Goal: Task Accomplishment & Management: Complete application form

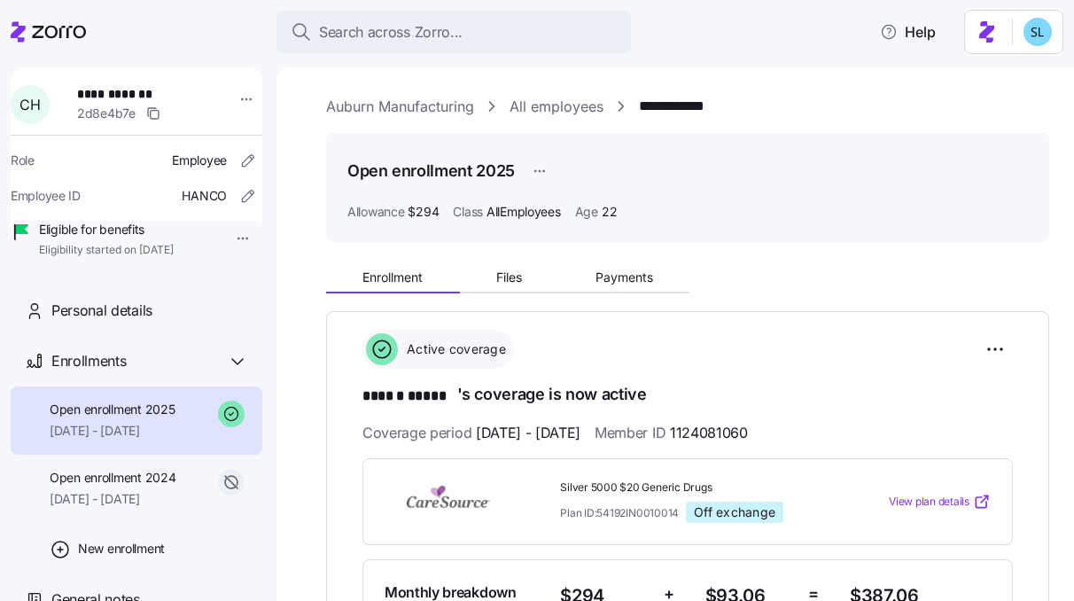
scroll to position [64, 0]
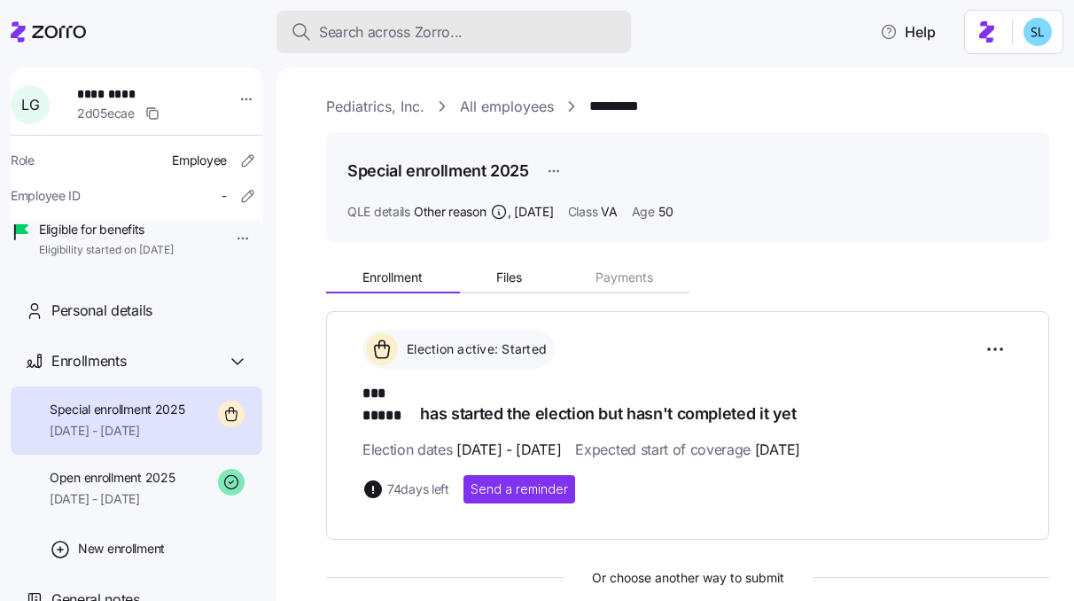
click at [549, 20] on button "Search across Zorro..." at bounding box center [454, 32] width 355 height 43
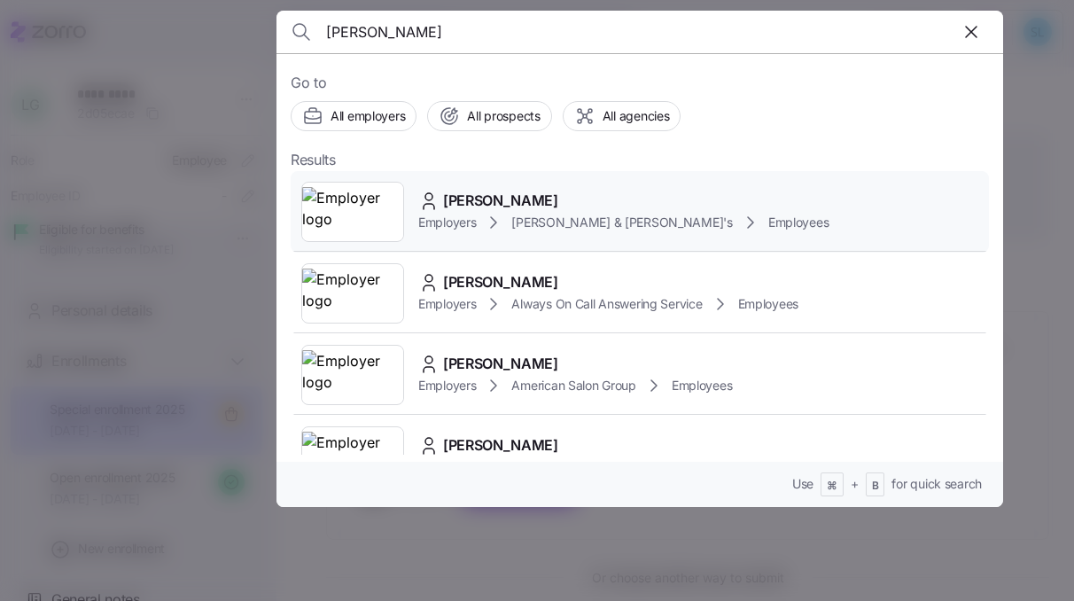
type input "alexandra law"
click at [616, 198] on div "Alexandra Lawson" at bounding box center [623, 201] width 410 height 22
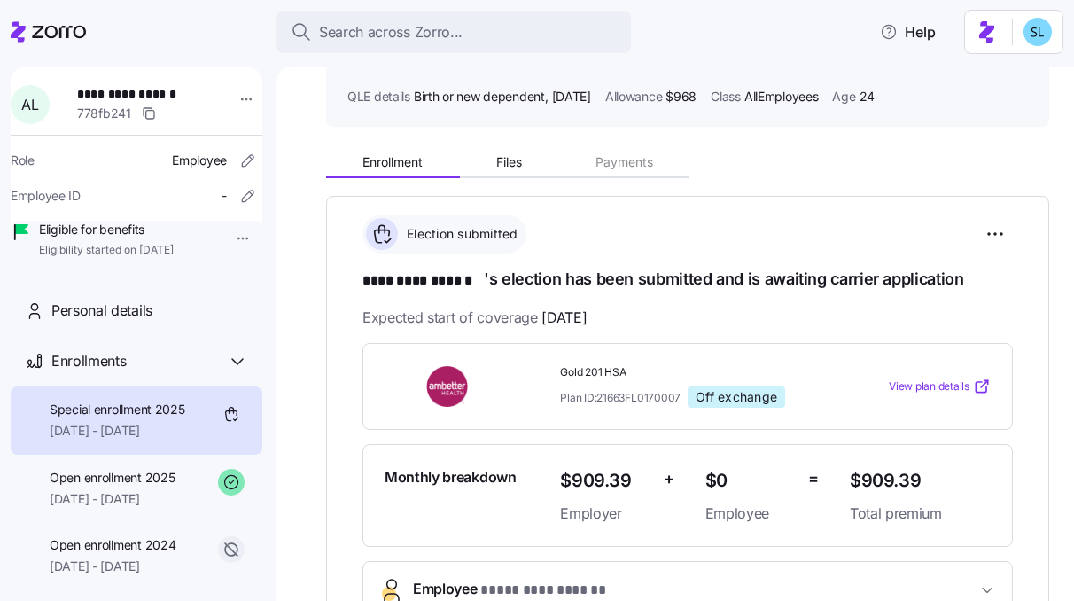
scroll to position [76, 0]
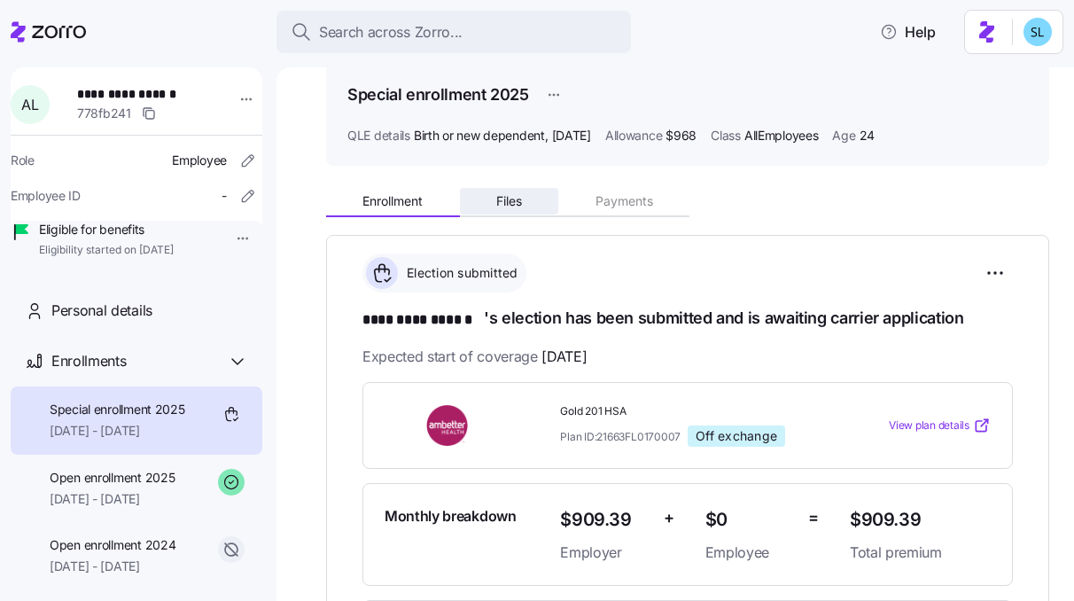
click at [542, 202] on button "Files" at bounding box center [509, 201] width 99 height 27
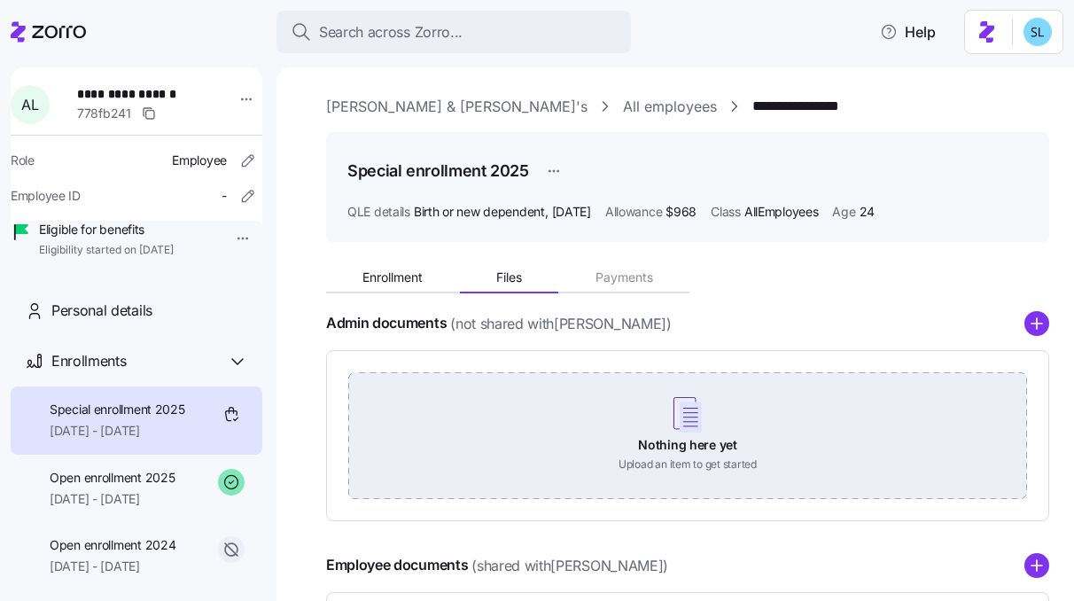
click at [693, 438] on div "Nothing here yet Upload an item to get started" at bounding box center [687, 434] width 679 height 124
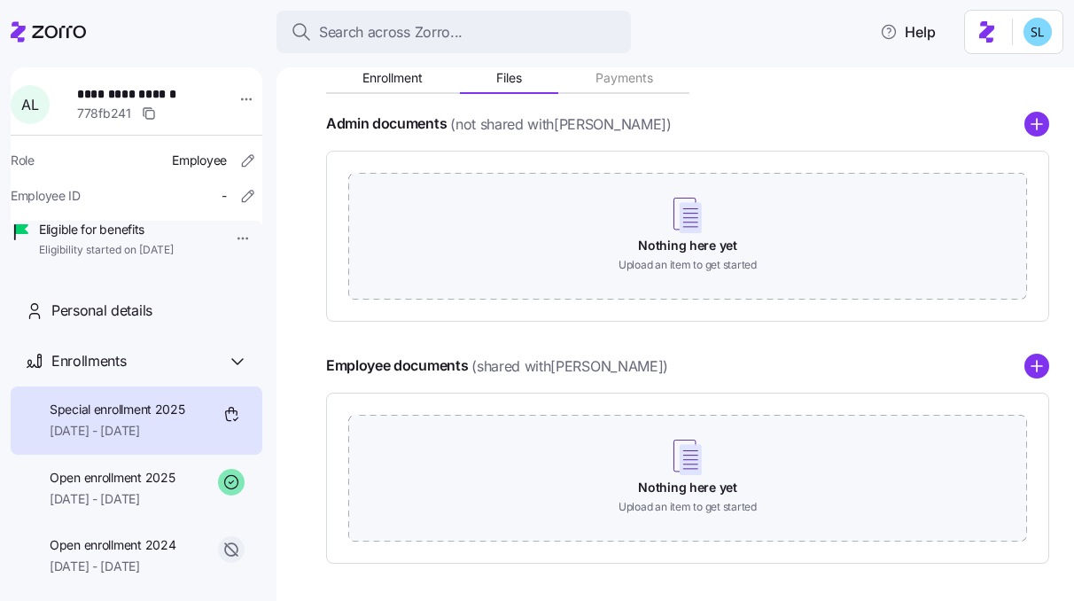
scroll to position [249, 0]
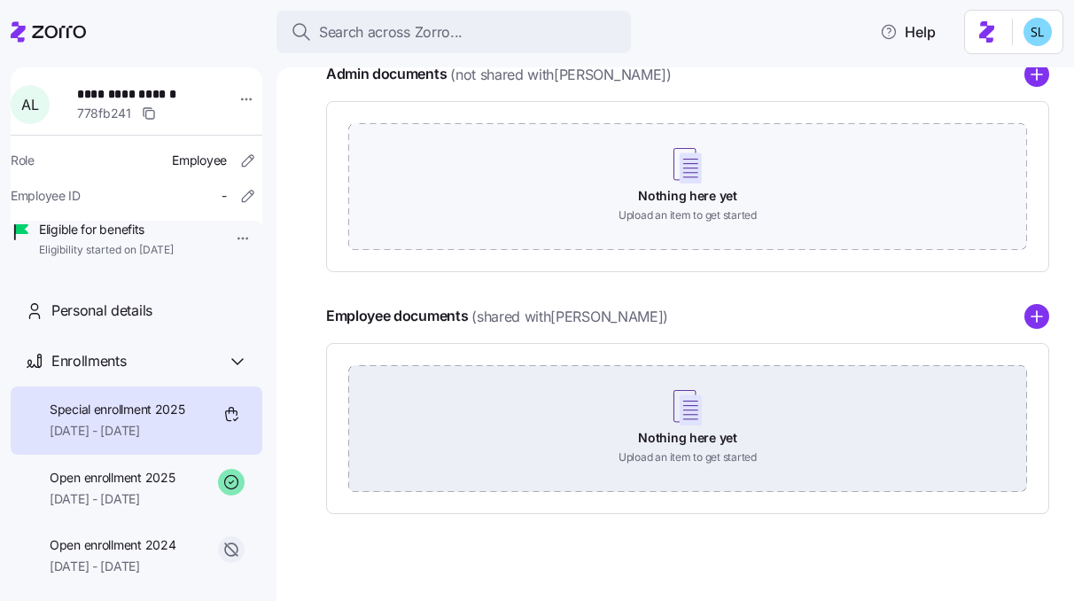
click at [686, 425] on div "Nothing here yet Upload an item to get started" at bounding box center [687, 427] width 679 height 124
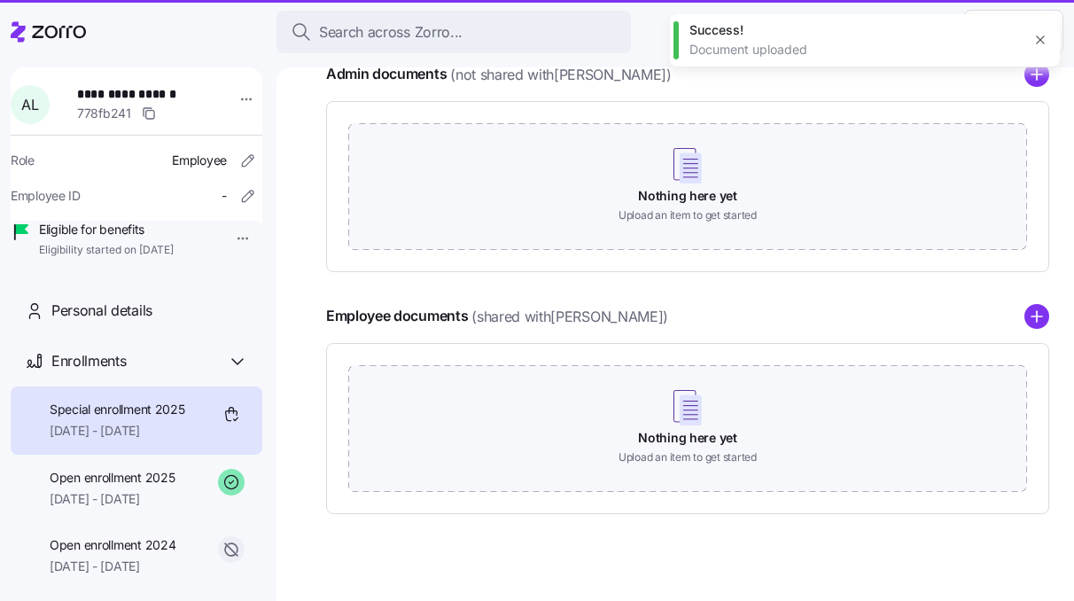
scroll to position [151, 0]
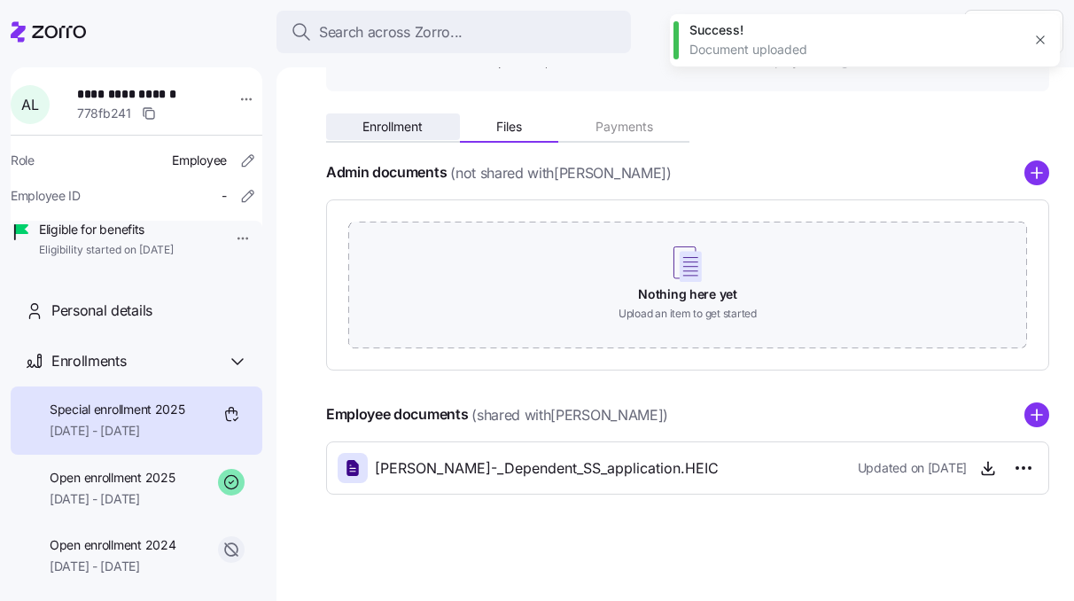
click at [382, 115] on button "Enrollment" at bounding box center [393, 126] width 134 height 27
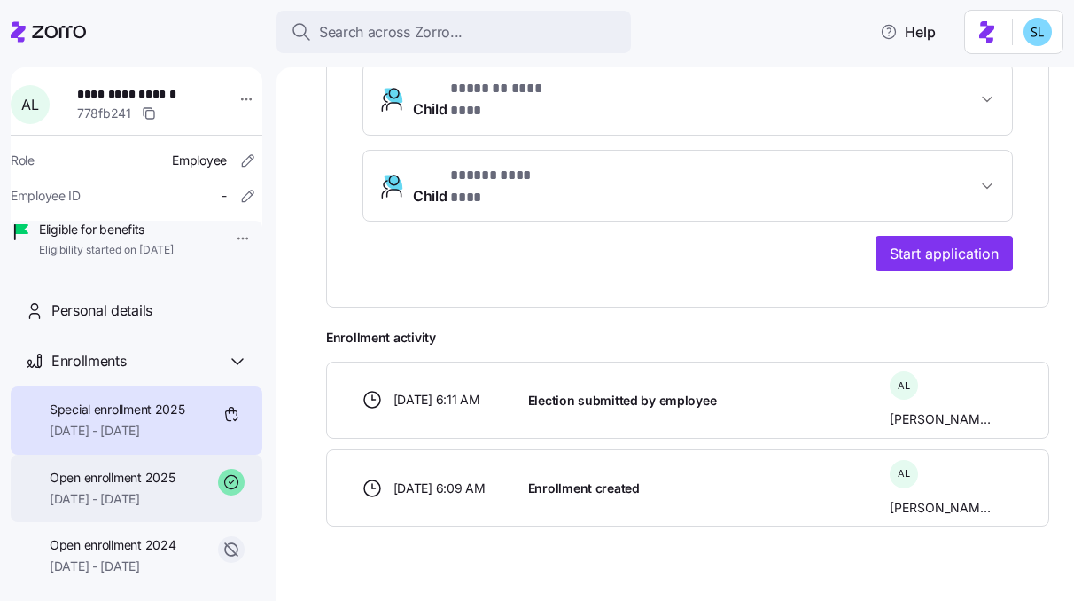
scroll to position [684, 0]
click at [100, 508] on span "01/01/2025 - 12/31/2025" at bounding box center [112, 499] width 125 height 18
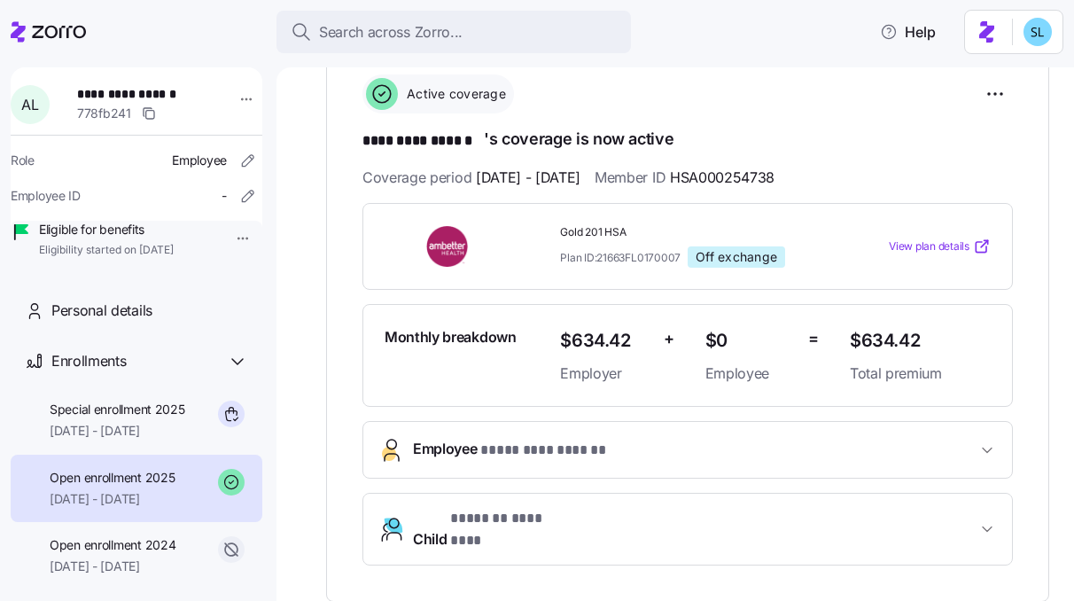
scroll to position [563, 0]
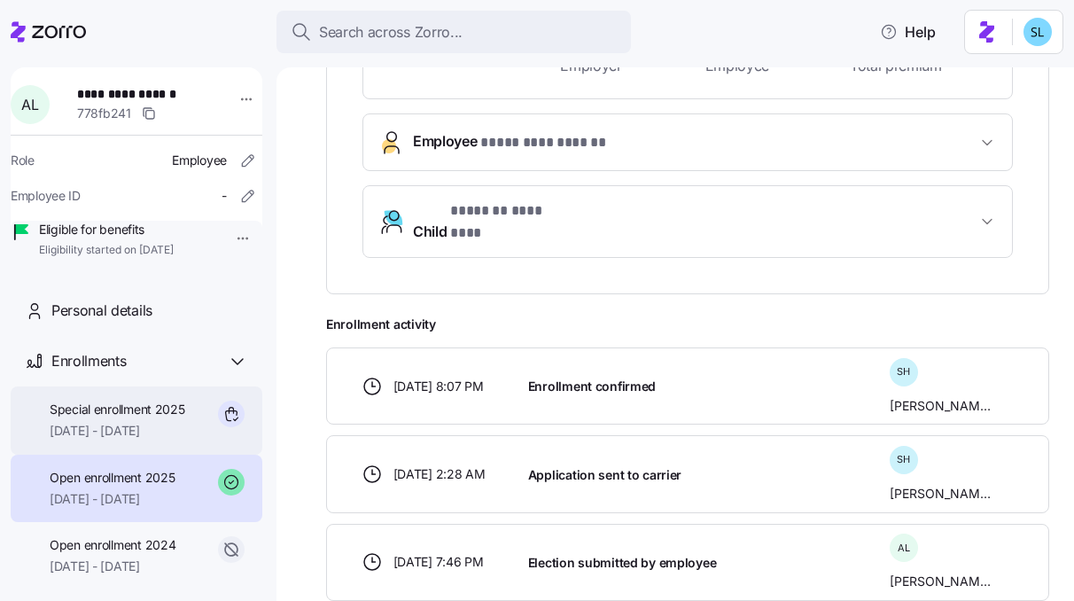
click at [179, 440] on span "07/10/2025 - 12/31/2025" at bounding box center [118, 431] width 136 height 18
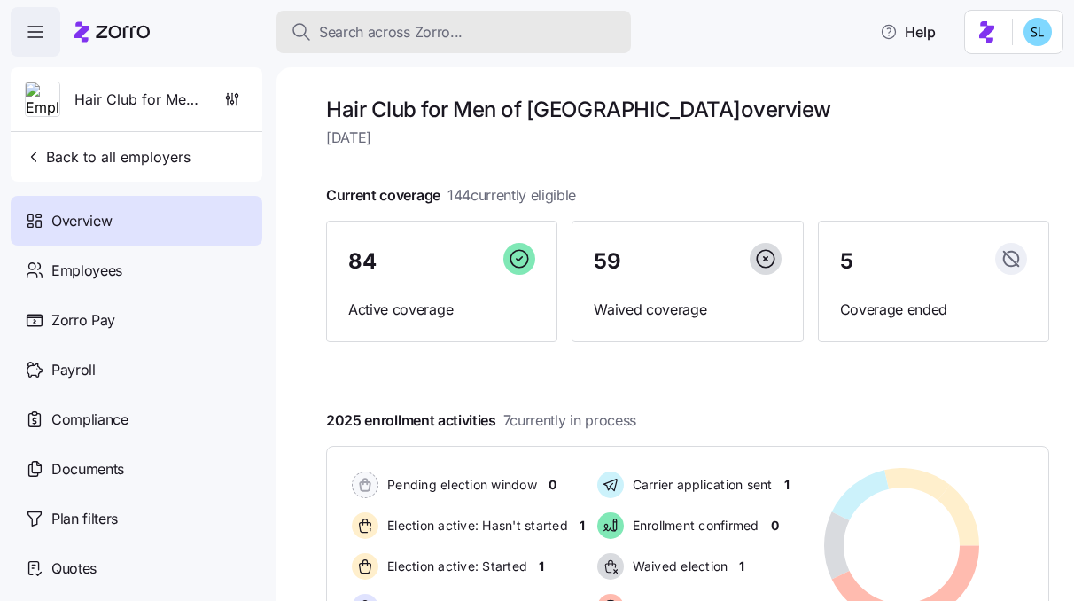
click at [445, 43] on span "Search across Zorro..." at bounding box center [391, 32] width 144 height 22
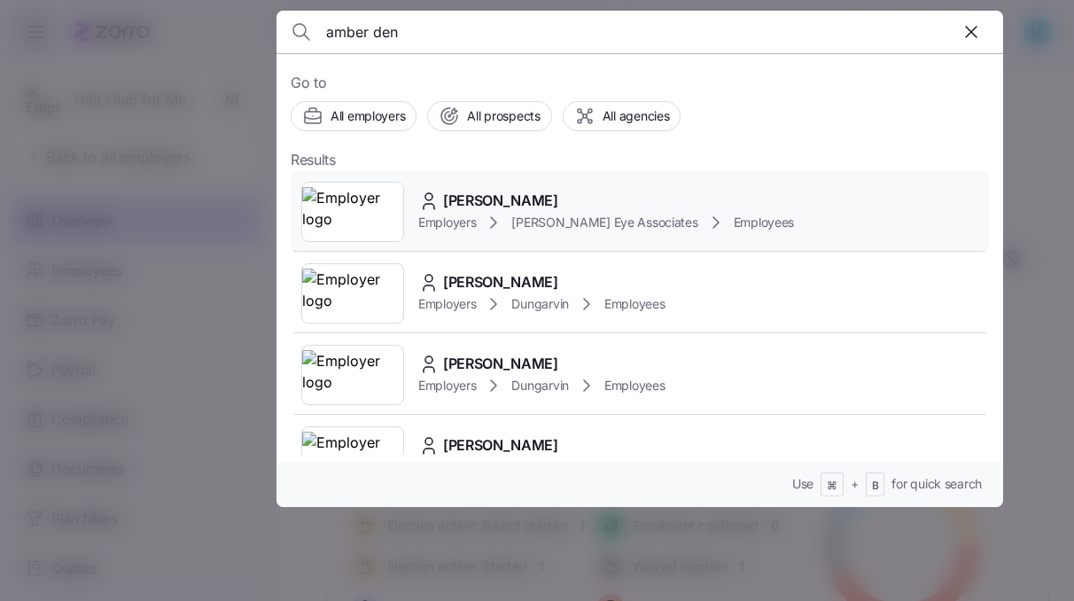
type input "amber den"
click at [569, 192] on div "Amber Denton" at bounding box center [606, 201] width 376 height 22
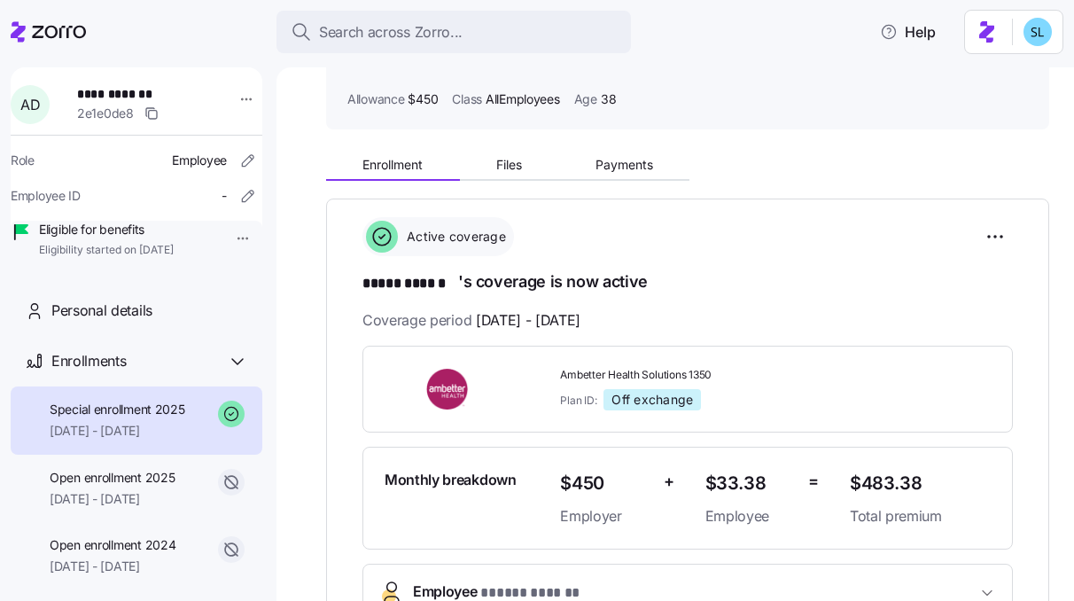
scroll to position [115, 0]
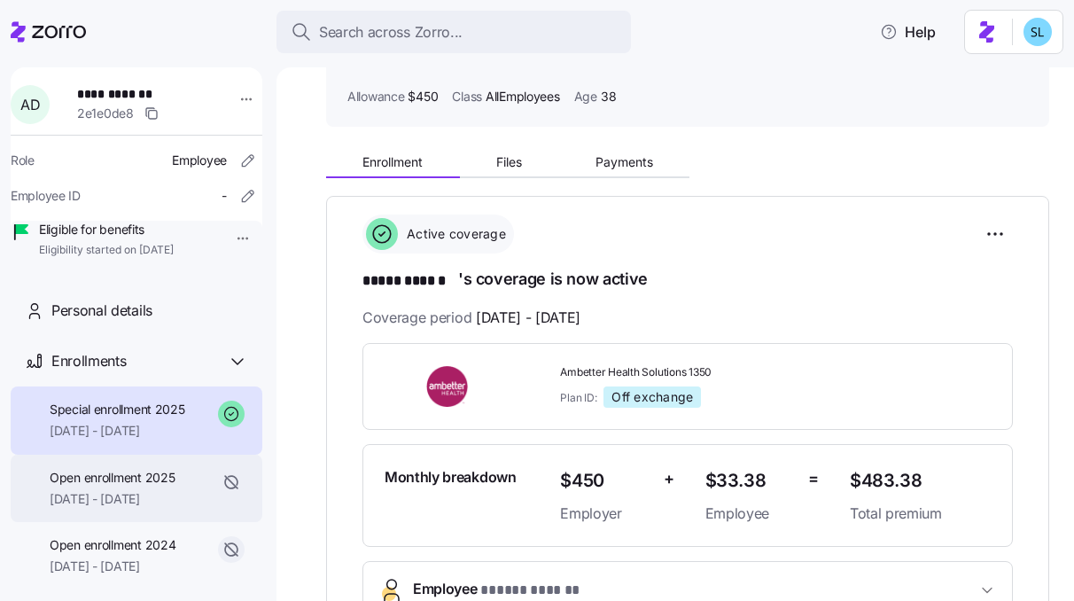
click at [168, 508] on span "01/01/2025 - 07/31/2025" at bounding box center [112, 499] width 125 height 18
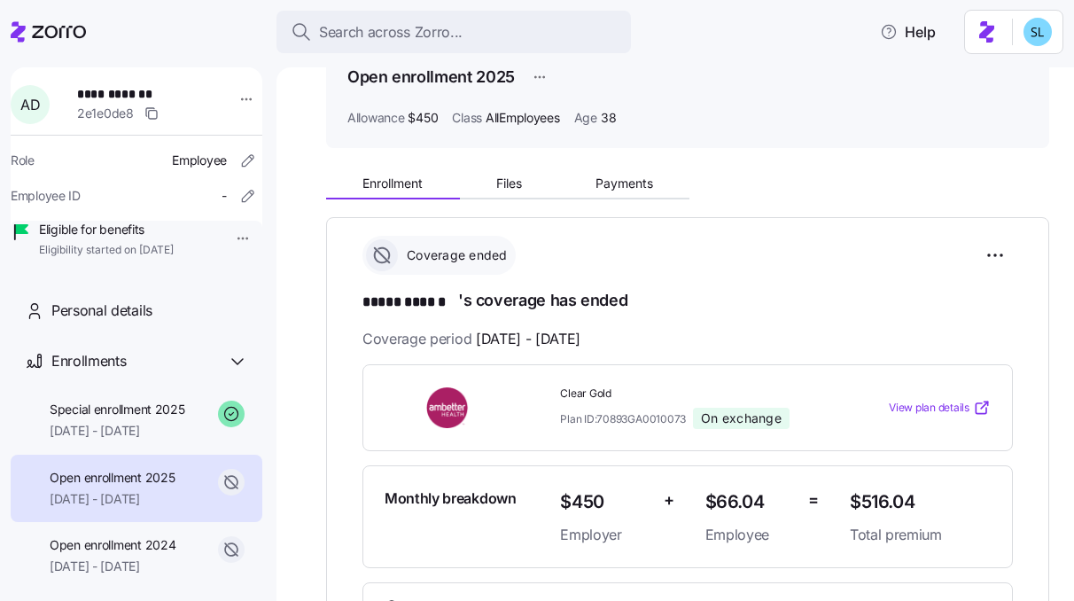
scroll to position [110, 0]
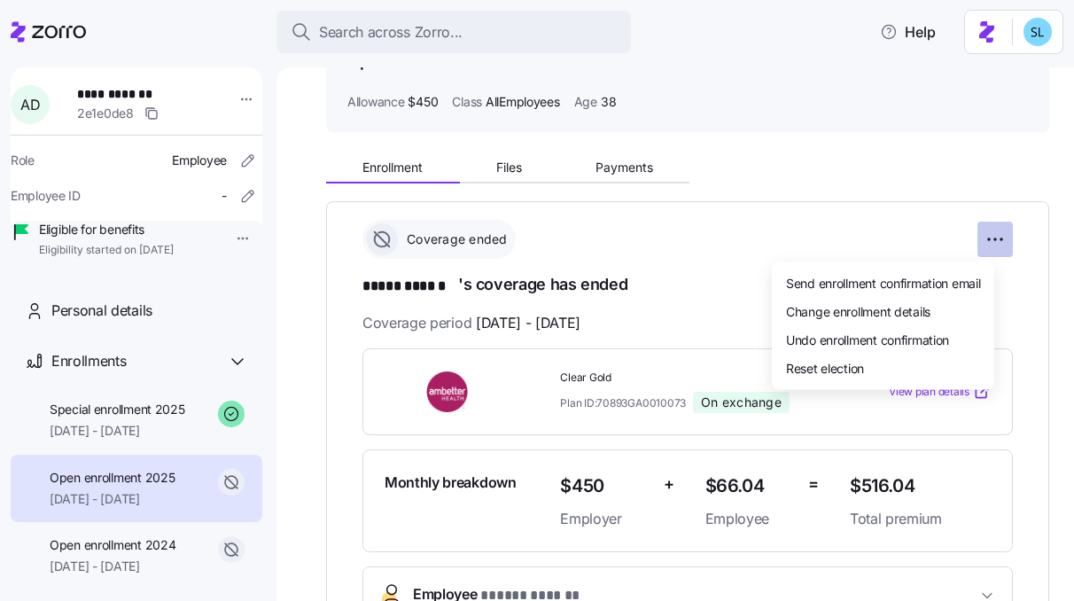
click at [996, 242] on html "**********" at bounding box center [537, 295] width 1074 height 590
click at [952, 322] on div "Change enrollment details" at bounding box center [883, 311] width 208 height 28
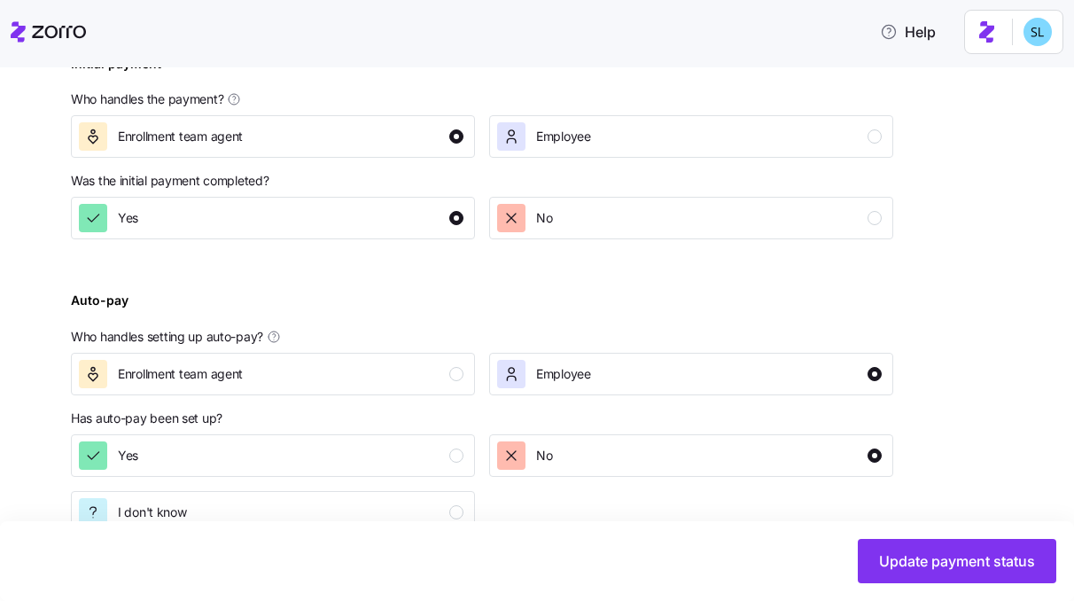
scroll to position [774, 0]
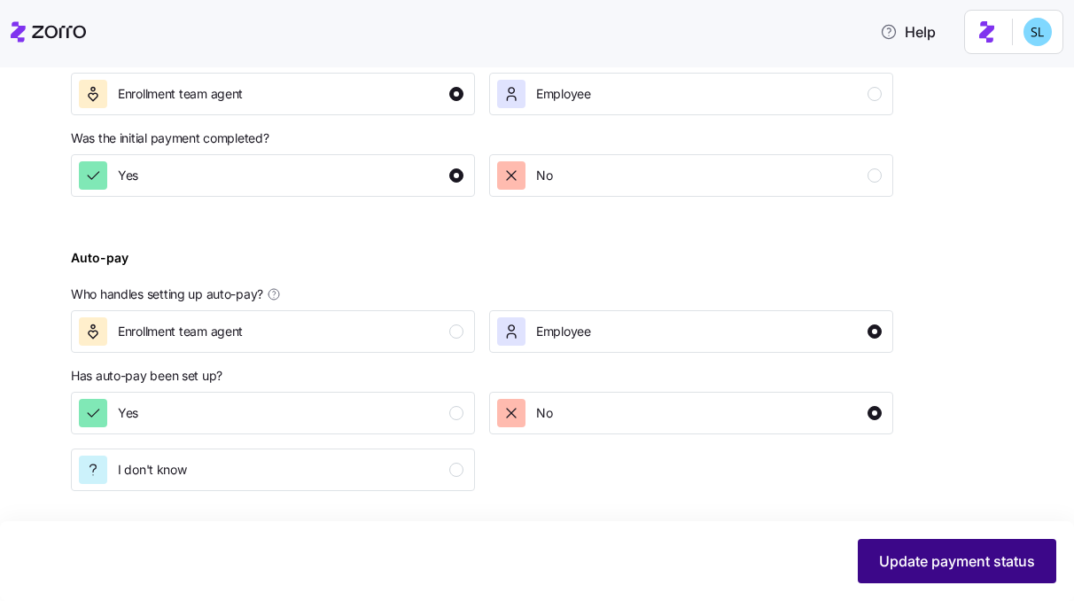
click at [917, 557] on span "Update payment status" at bounding box center [957, 560] width 156 height 21
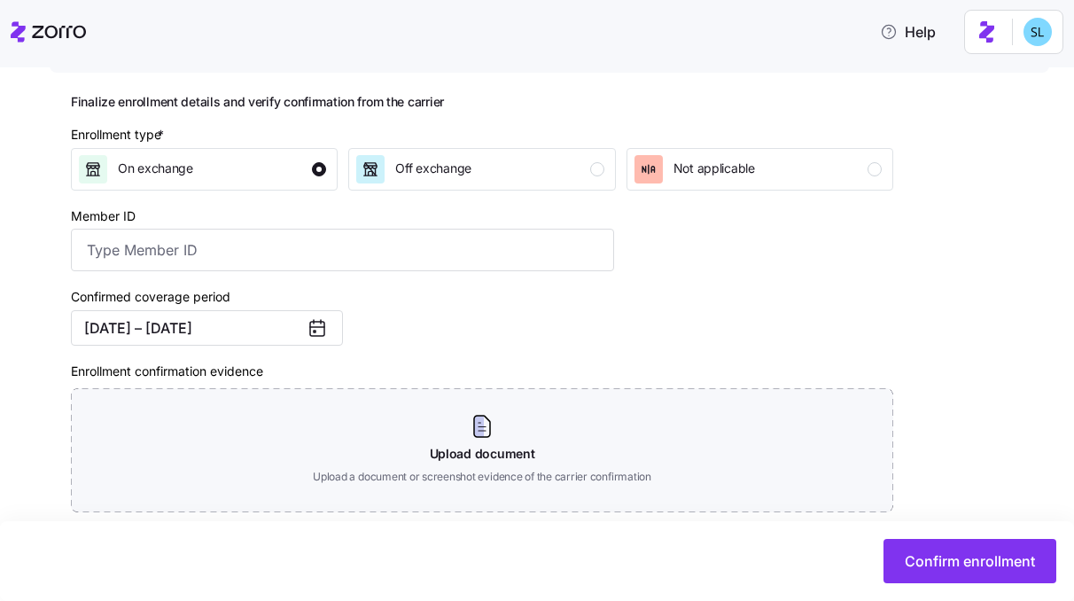
scroll to position [322, 0]
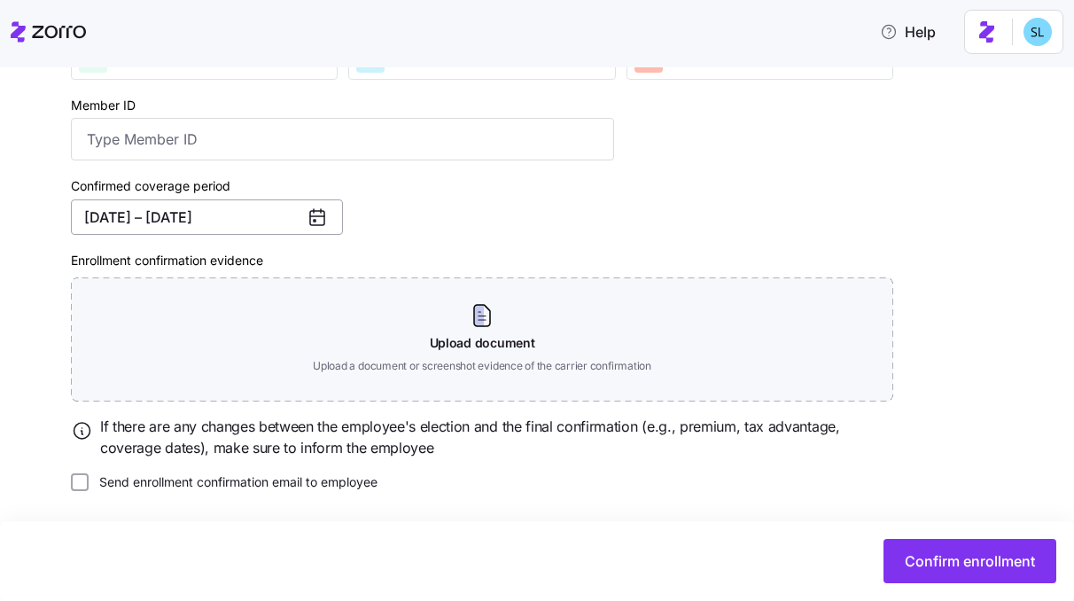
click at [249, 227] on button "01/01/2025 – 07/31/2025" at bounding box center [207, 216] width 272 height 35
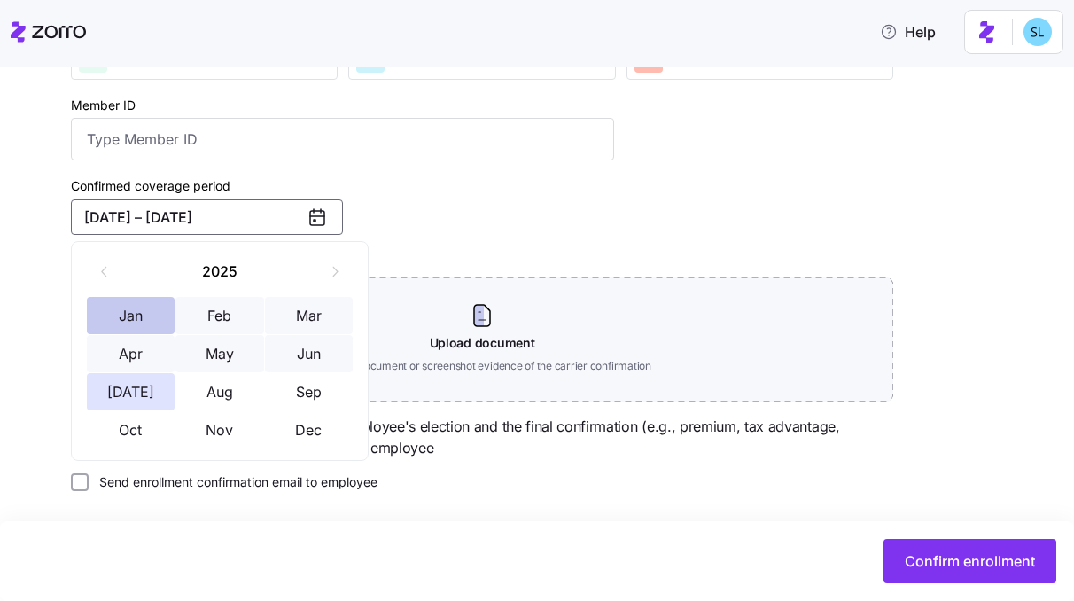
click at [152, 315] on button "Jan" at bounding box center [131, 315] width 89 height 37
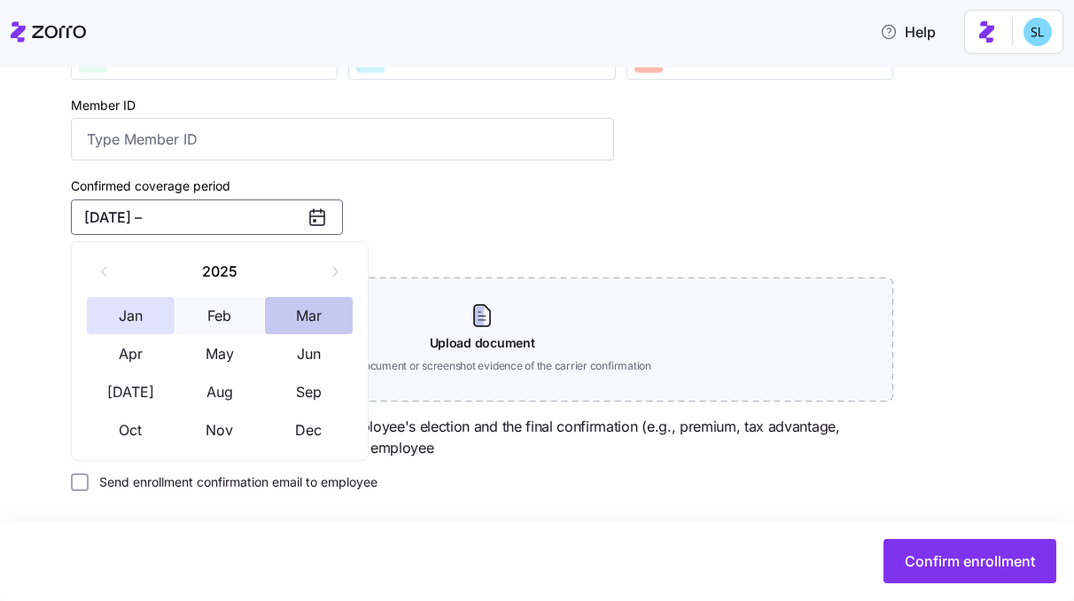
click at [308, 318] on button "Mar" at bounding box center [309, 315] width 89 height 37
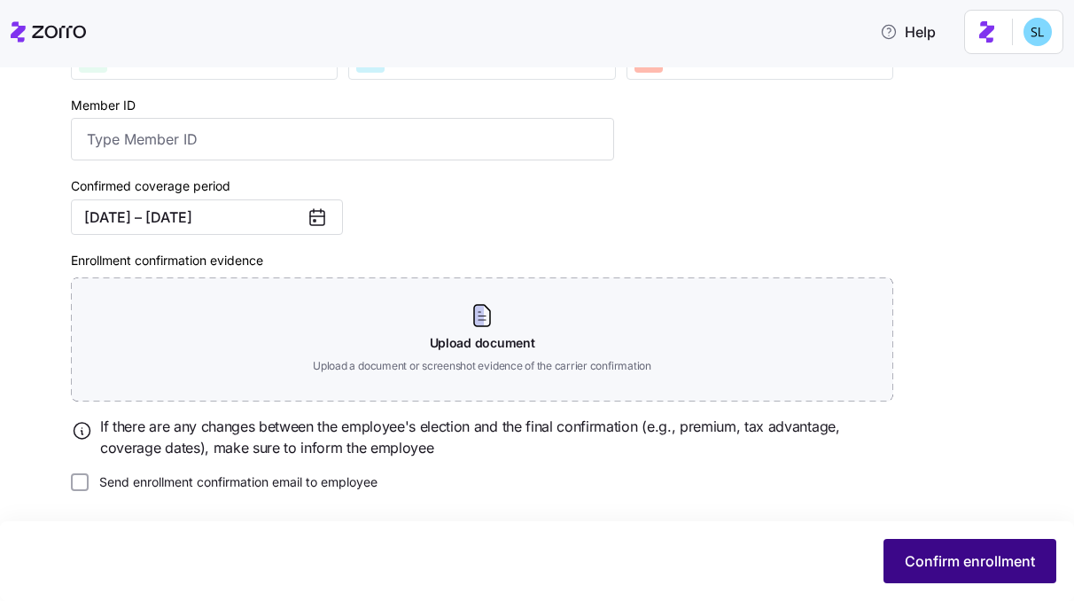
click at [934, 572] on button "Confirm enrollment" at bounding box center [970, 561] width 173 height 44
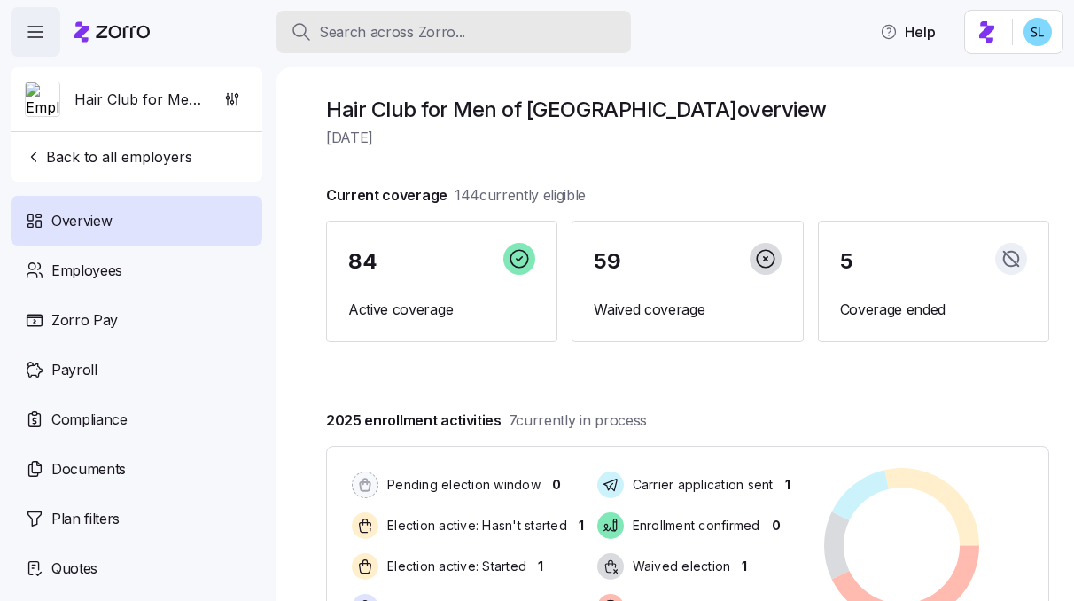
click at [430, 32] on span "Search across Zorro..." at bounding box center [392, 32] width 146 height 22
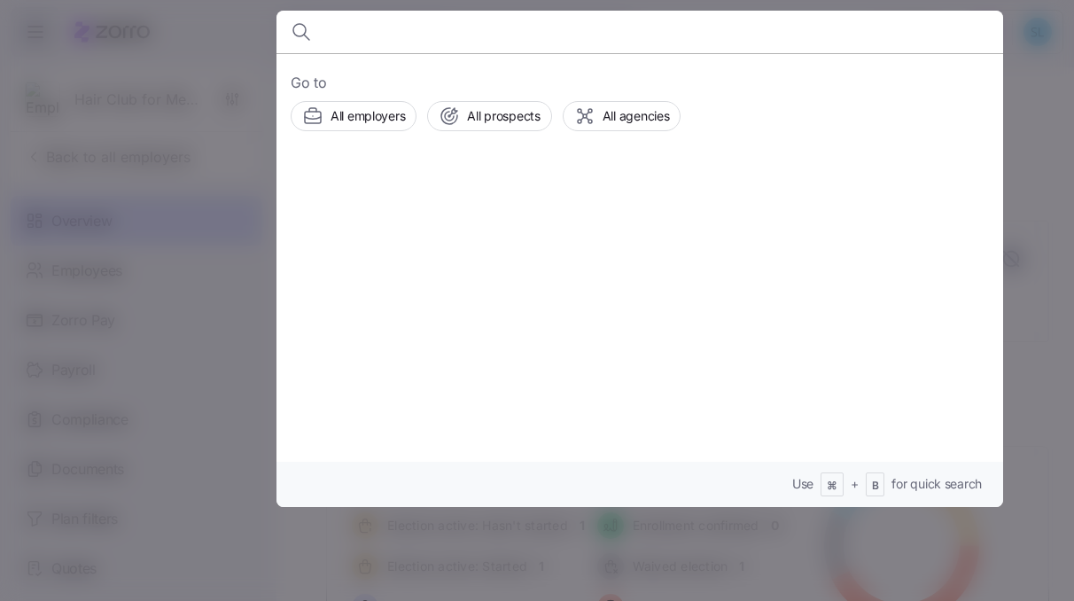
click at [209, 347] on div at bounding box center [537, 300] width 1074 height 601
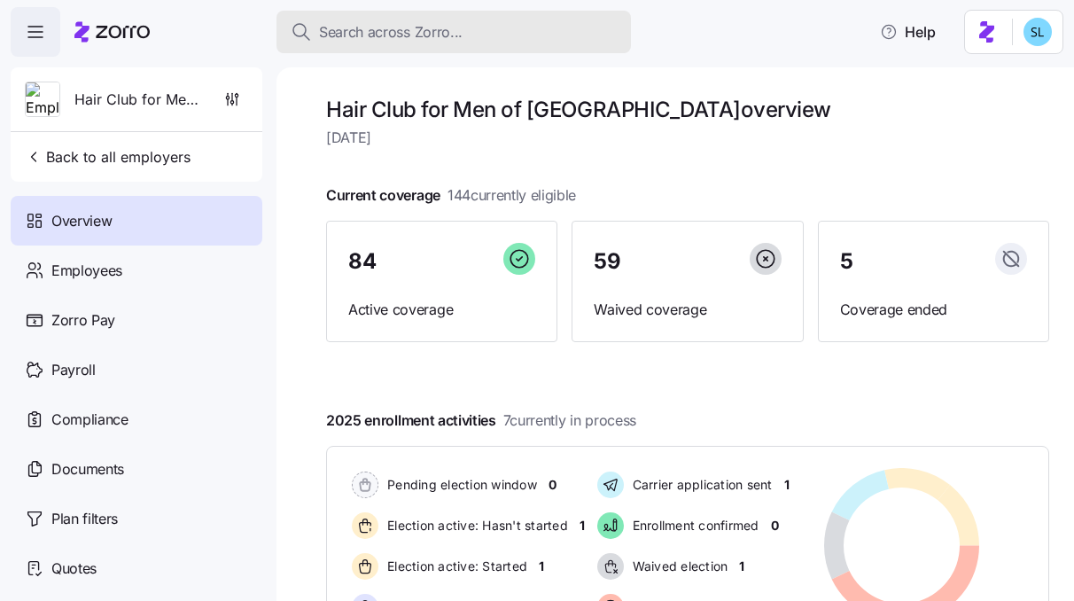
click at [553, 47] on button "Search across Zorro..." at bounding box center [454, 32] width 355 height 43
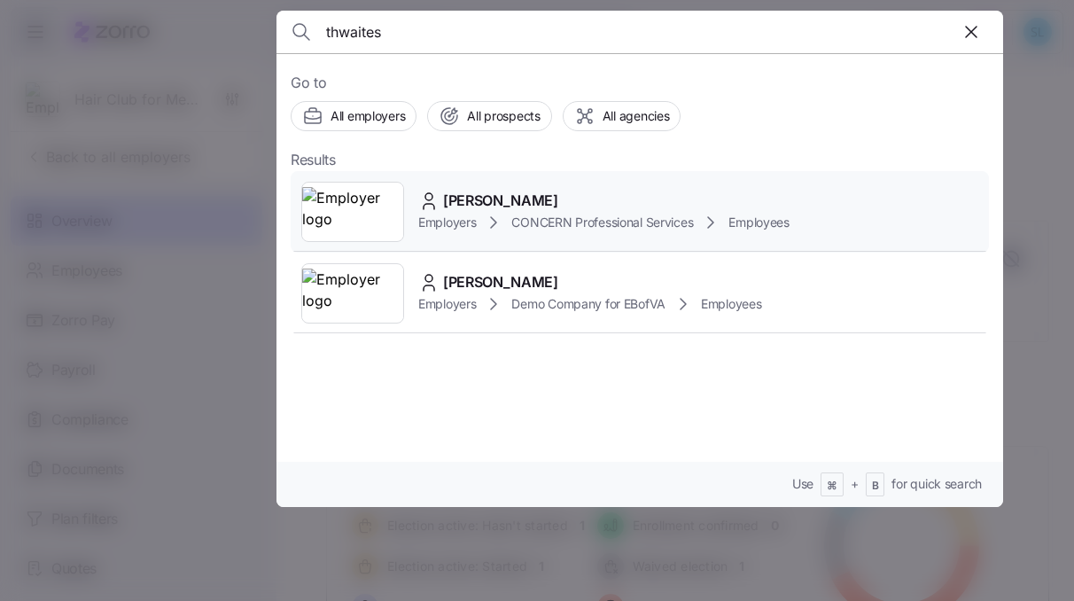
type input "thwaites"
click at [591, 203] on div "Carol Thwaites" at bounding box center [603, 201] width 371 height 22
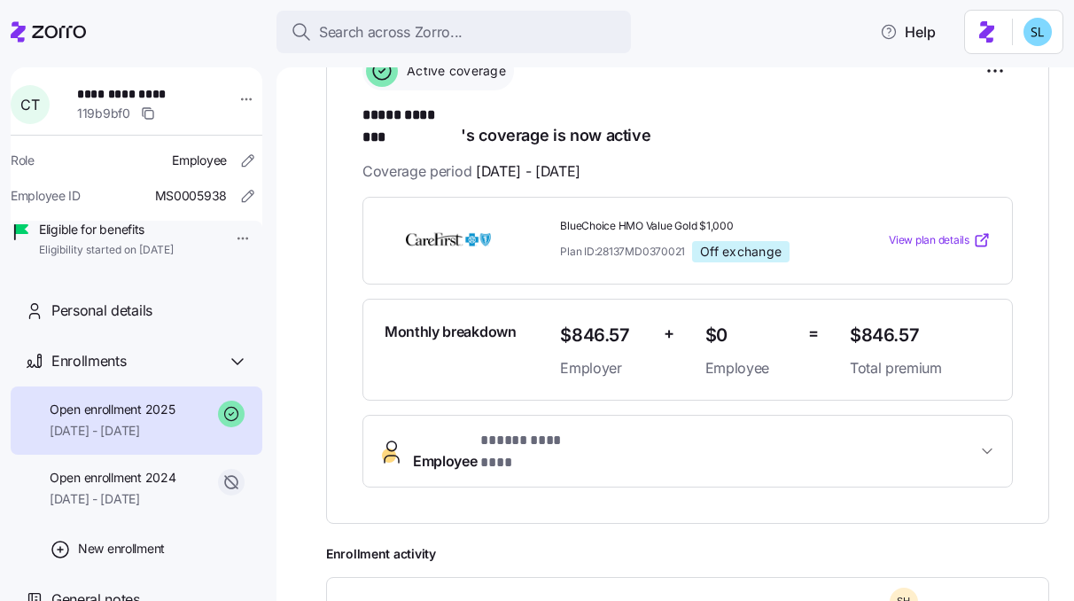
scroll to position [552, 0]
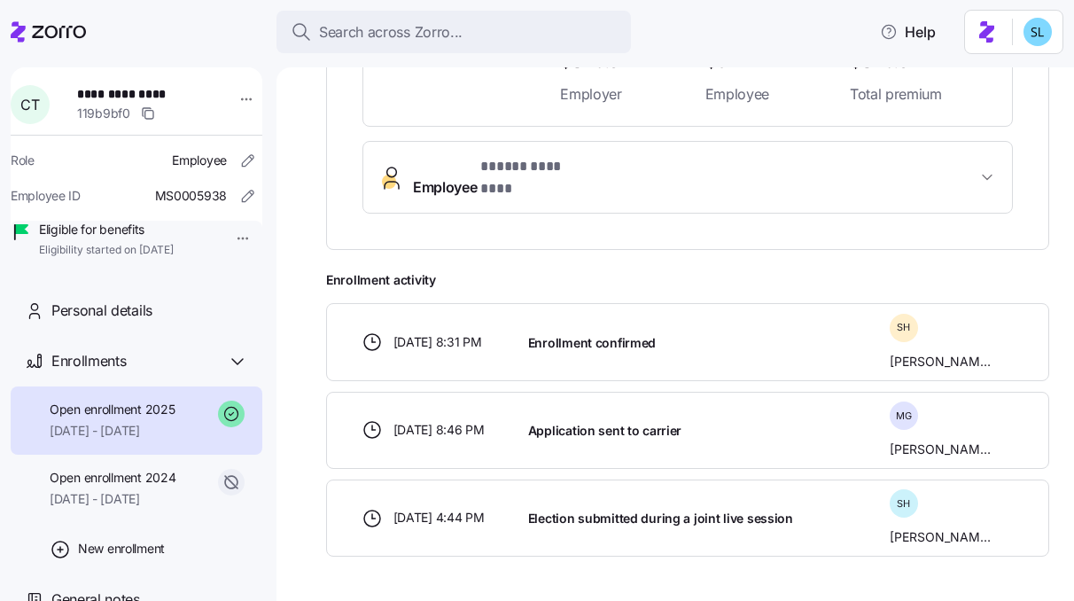
click at [563, 170] on button "Employee * ***** ******** *" at bounding box center [687, 177] width 649 height 71
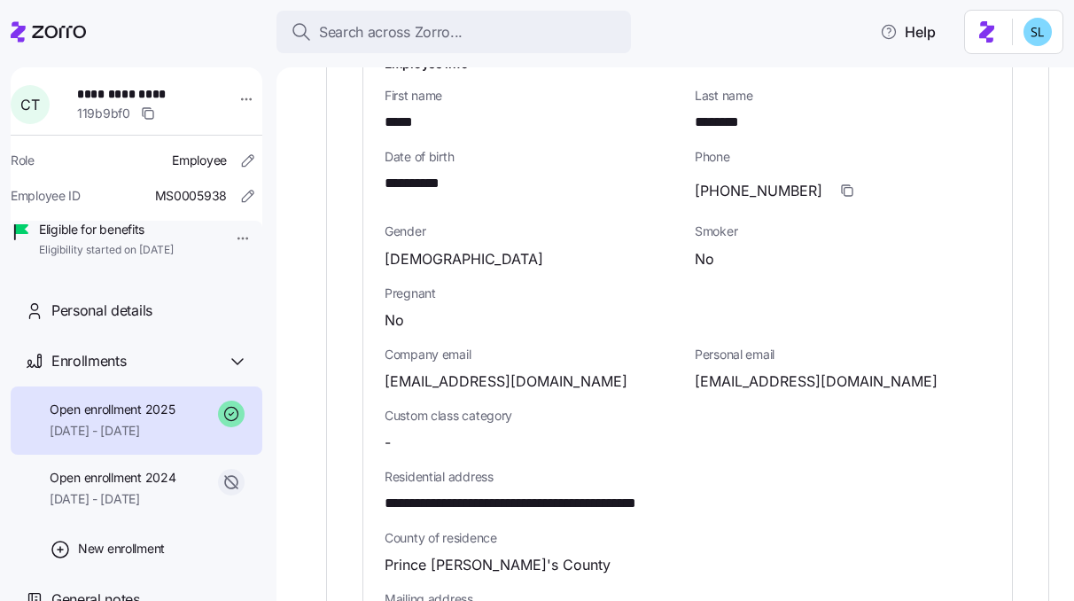
scroll to position [0, 0]
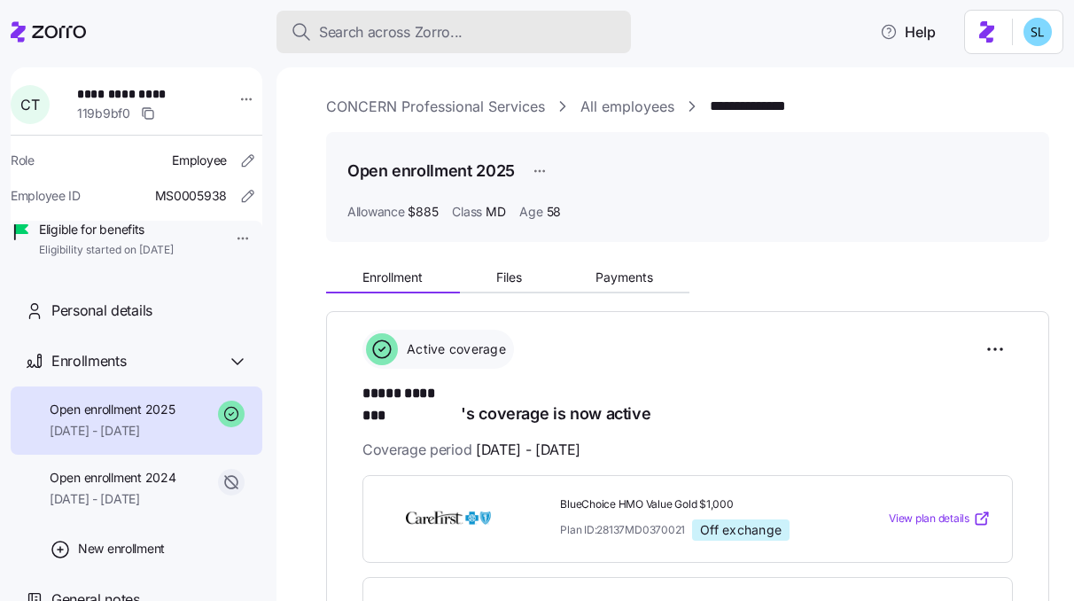
click at [486, 21] on div "Search across Zorro..." at bounding box center [454, 32] width 326 height 22
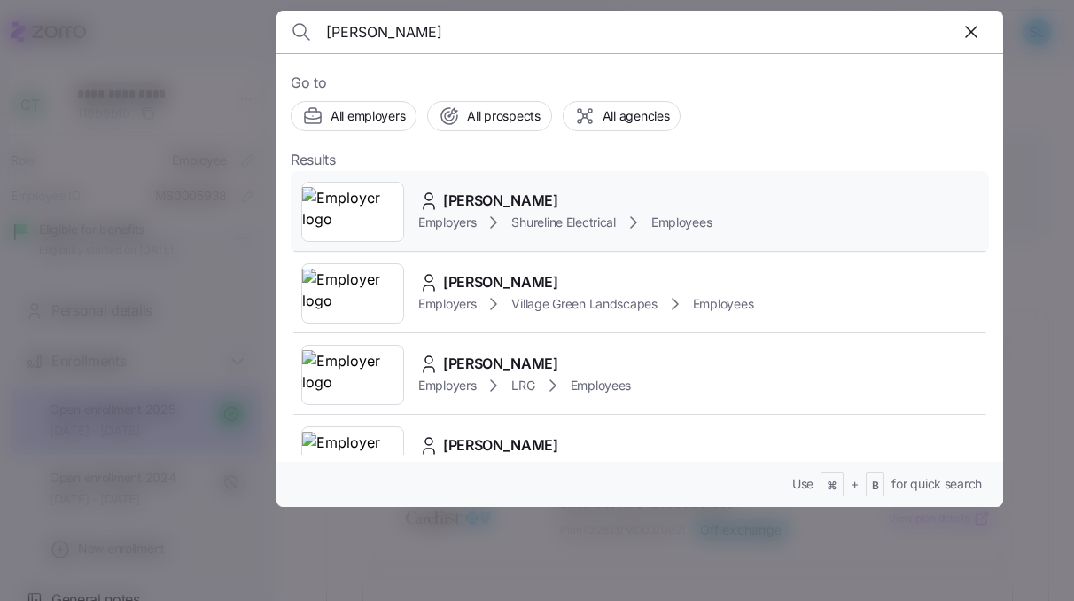
type input "paul fahey"
click at [550, 210] on div "Paul Fahey" at bounding box center [564, 201] width 293 height 22
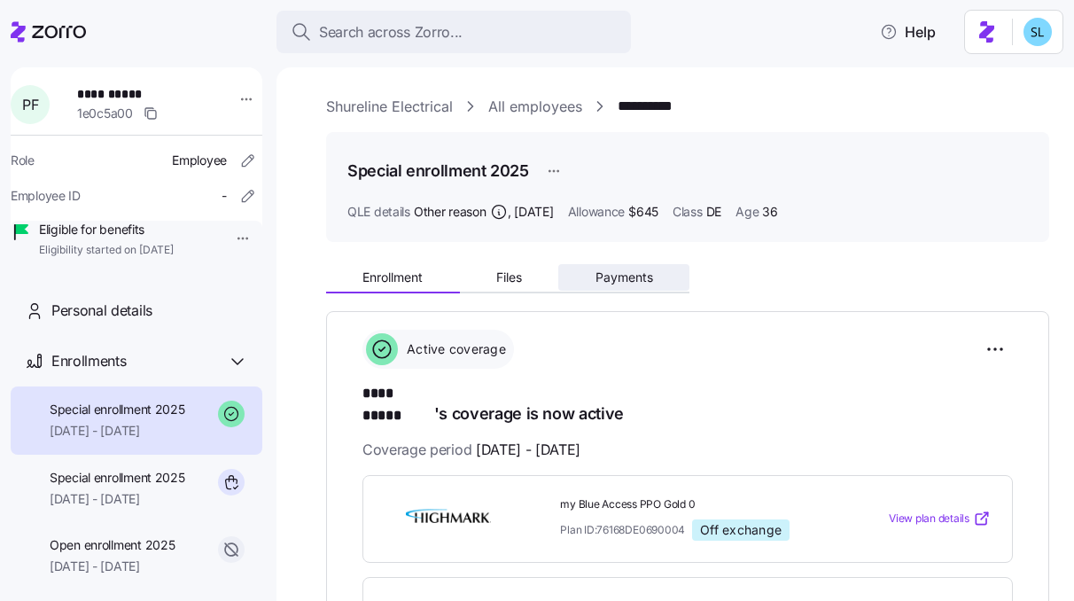
click at [604, 290] on button "Payments" at bounding box center [623, 277] width 131 height 27
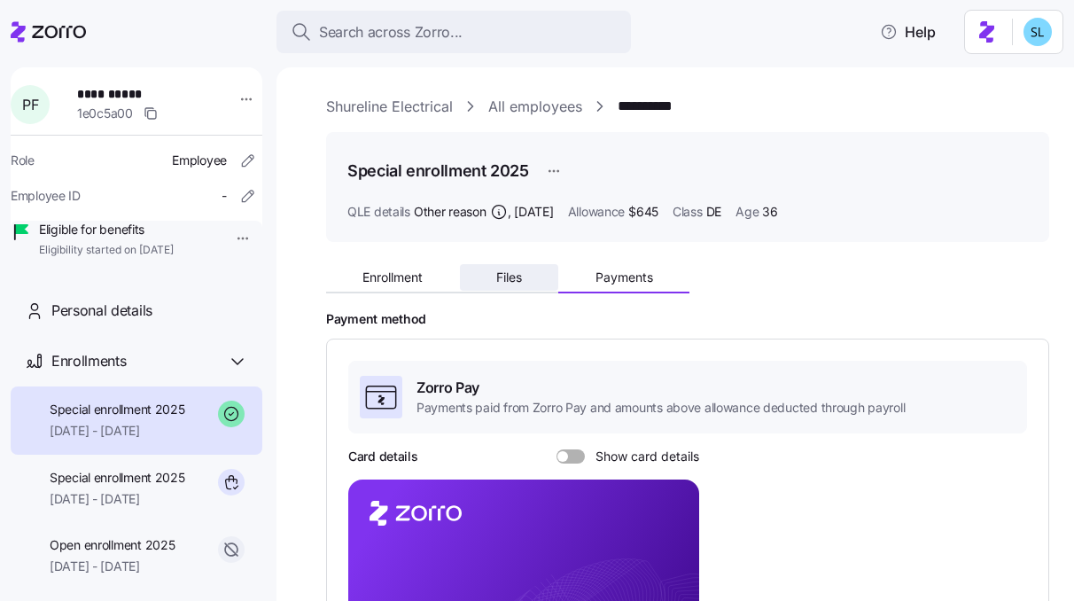
click at [537, 281] on button "Files" at bounding box center [509, 277] width 99 height 27
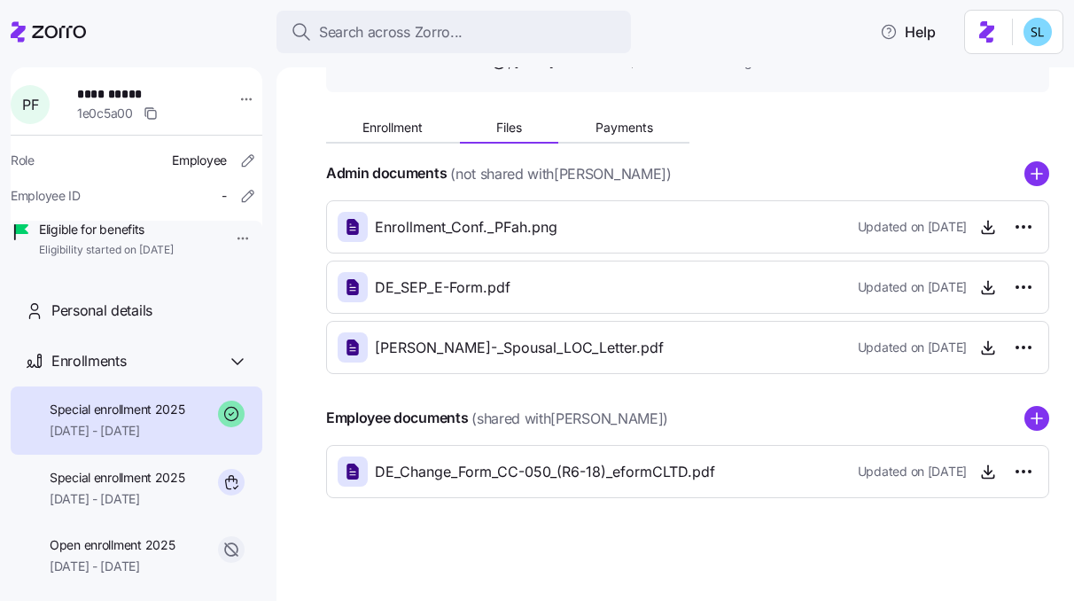
scroll to position [153, 0]
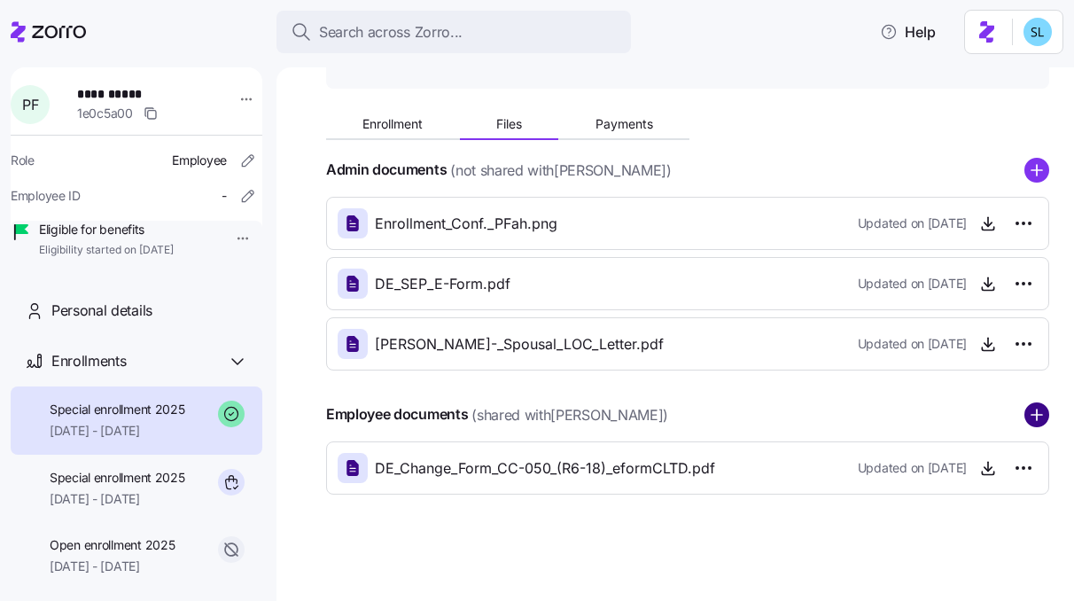
click at [1026, 411] on circle "add icon" at bounding box center [1037, 414] width 23 height 23
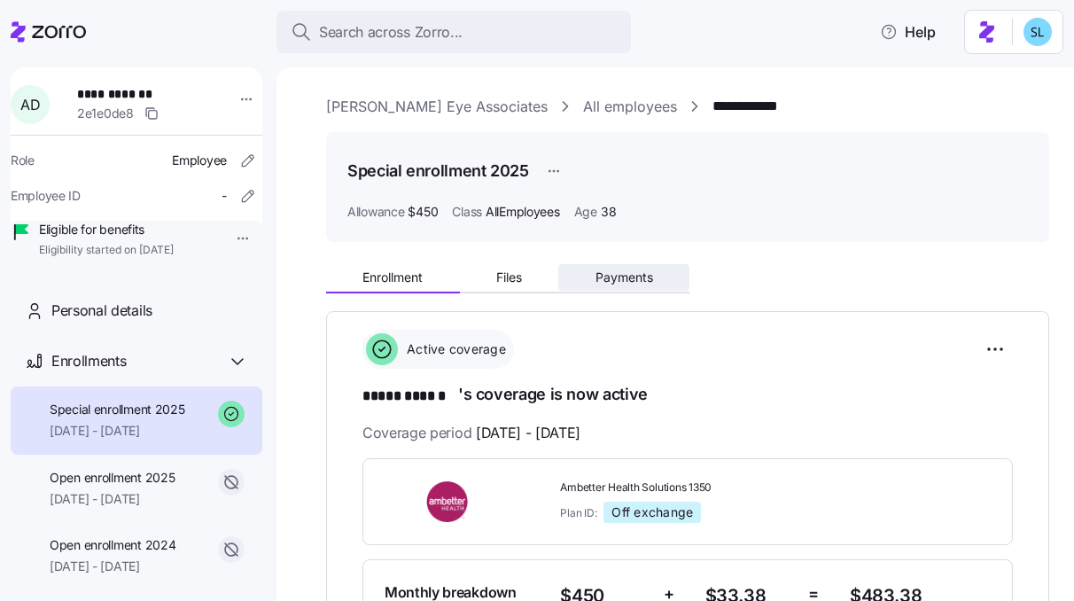
click at [603, 287] on button "Payments" at bounding box center [623, 277] width 131 height 27
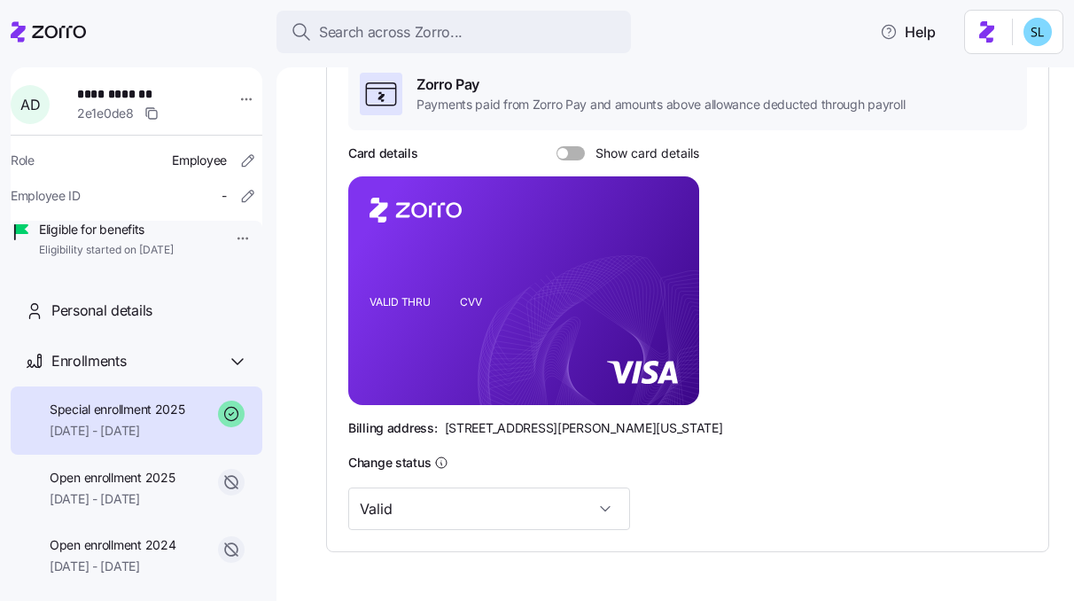
scroll to position [360, 0]
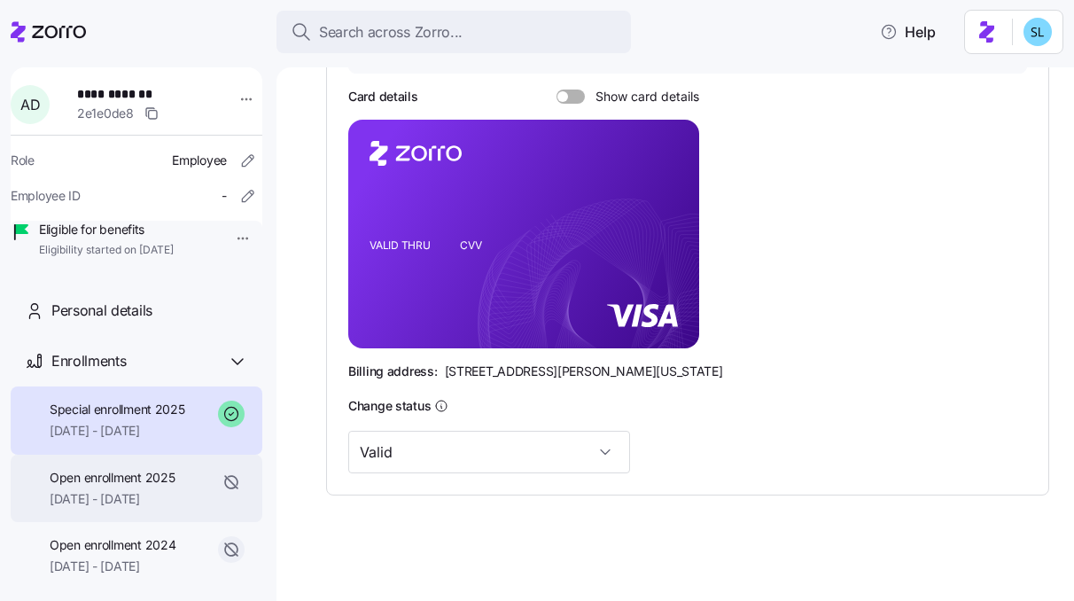
click at [115, 508] on span "[DATE] - [DATE]" at bounding box center [112, 499] width 125 height 18
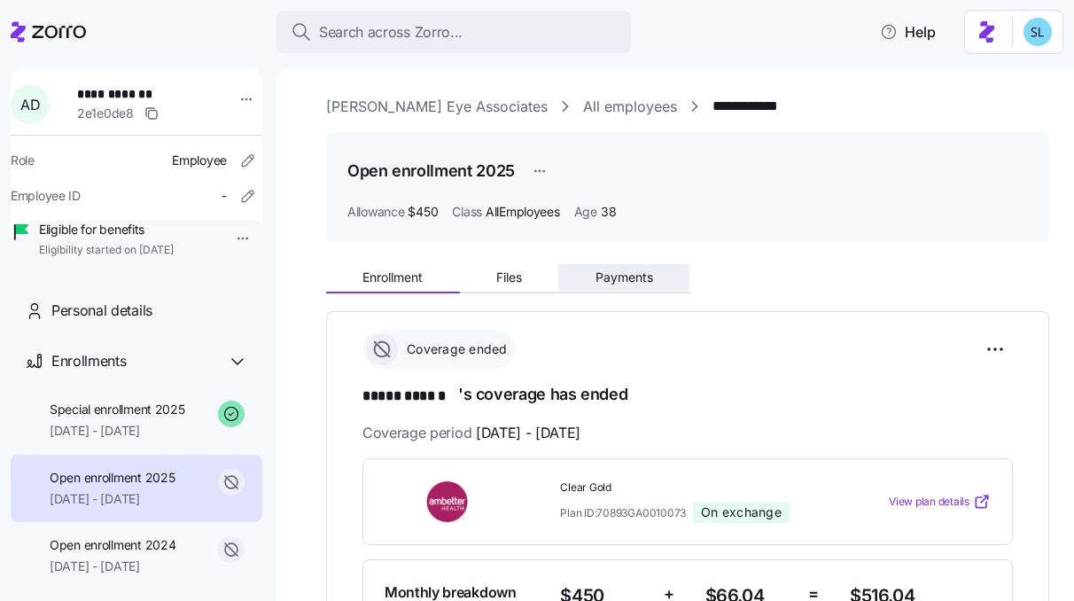
click at [634, 290] on button "Payments" at bounding box center [623, 277] width 131 height 27
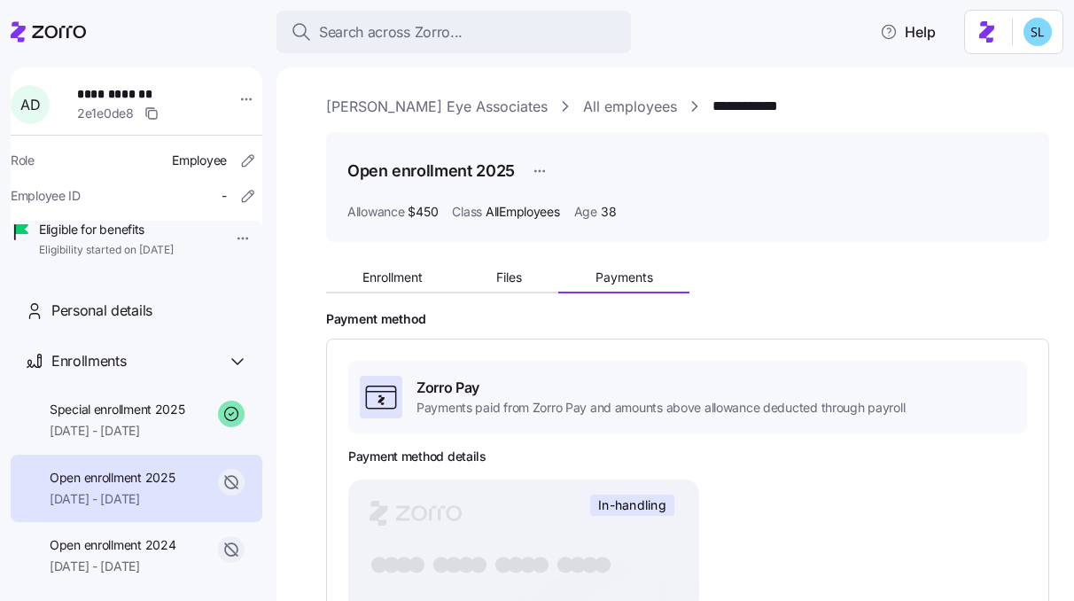
scroll to position [336, 0]
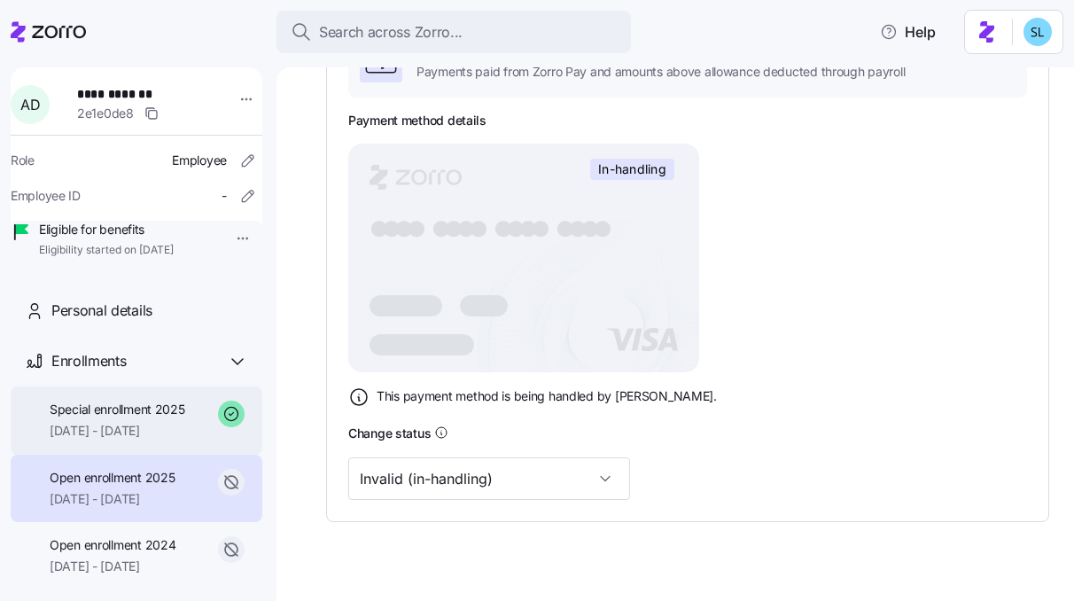
click at [170, 418] on span "Special enrollment 2025" at bounding box center [118, 410] width 136 height 18
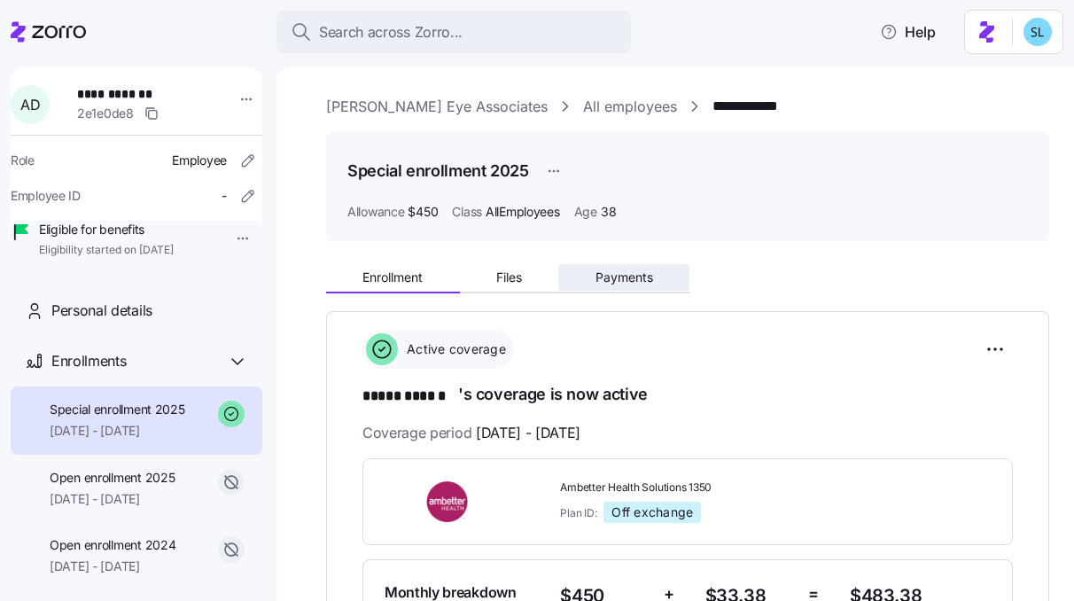
click at [656, 269] on button "Payments" at bounding box center [623, 277] width 131 height 27
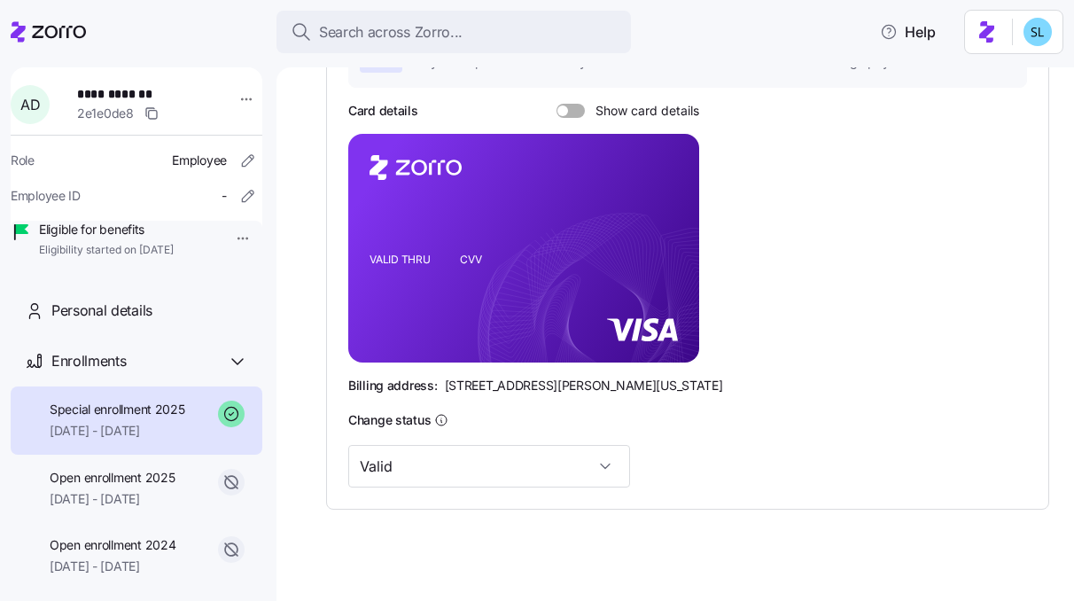
scroll to position [360, 0]
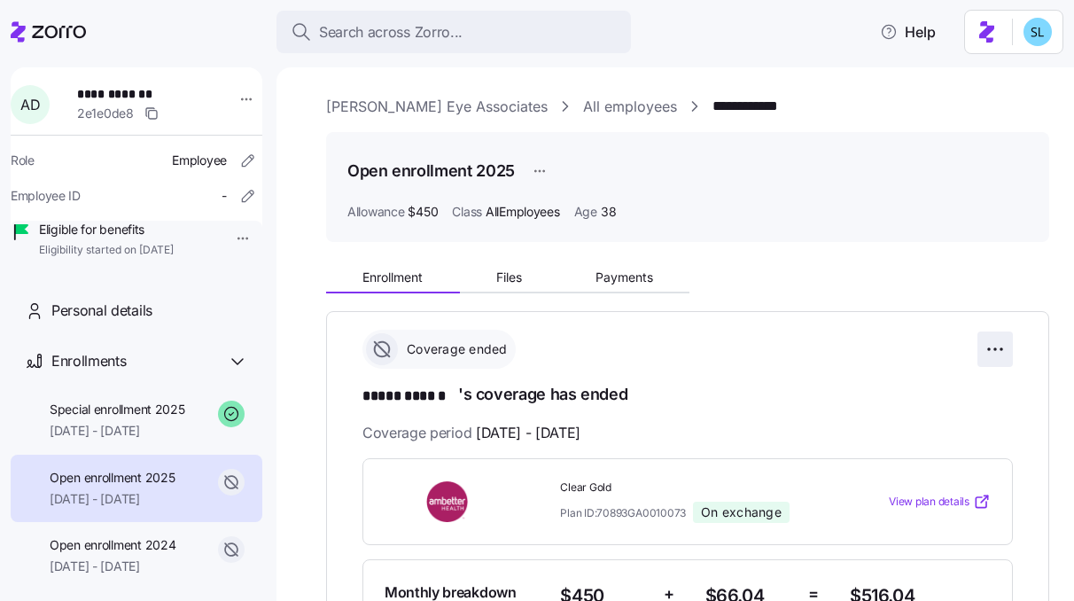
click at [978, 350] on html "**********" at bounding box center [537, 295] width 1074 height 590
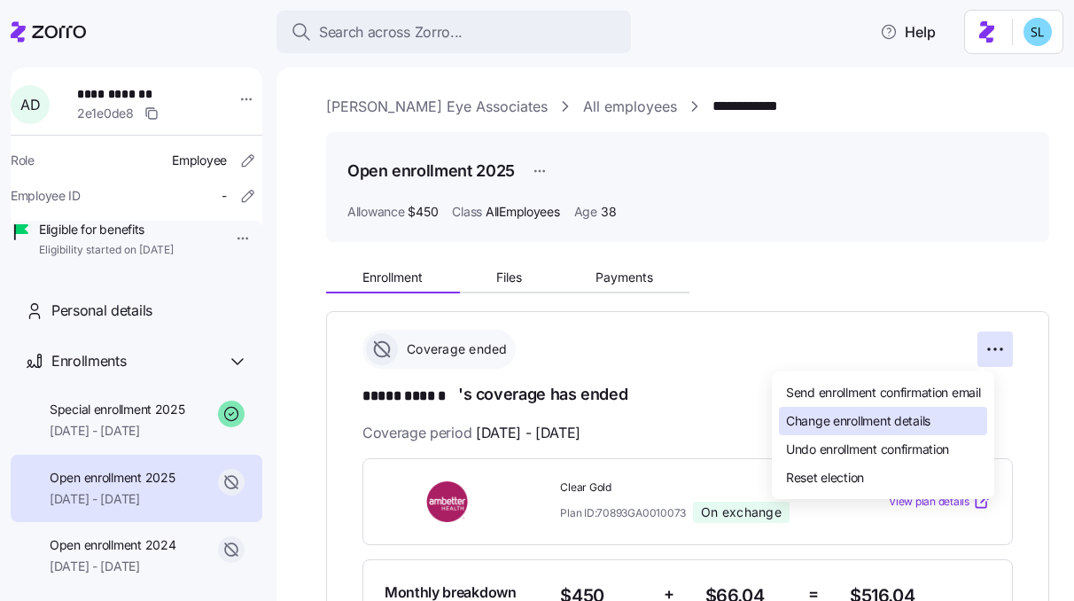
click at [935, 425] on div "Change enrollment details" at bounding box center [883, 421] width 208 height 28
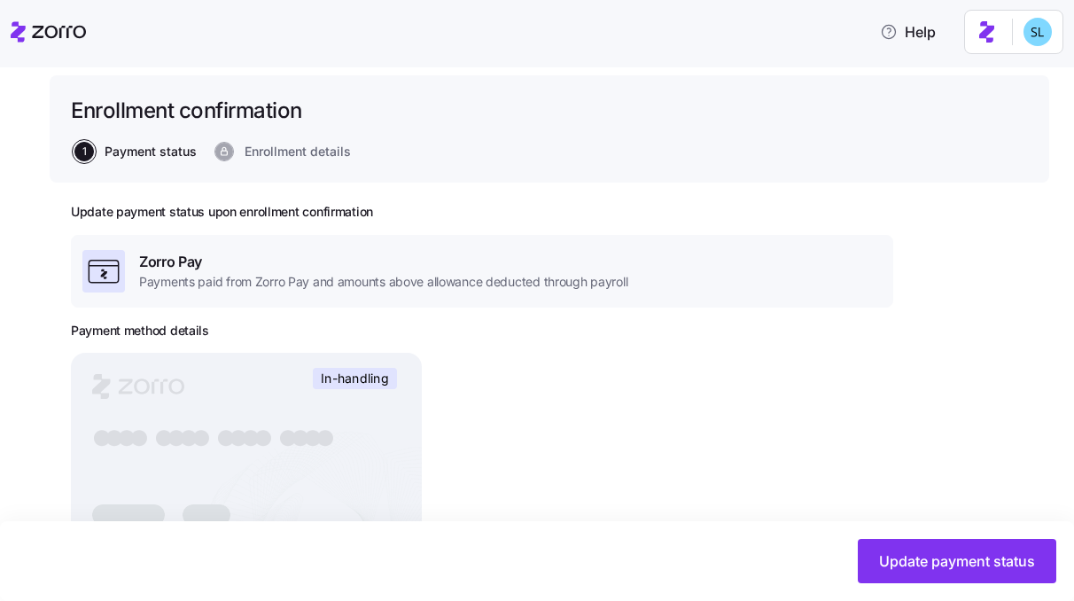
scroll to position [160, 0]
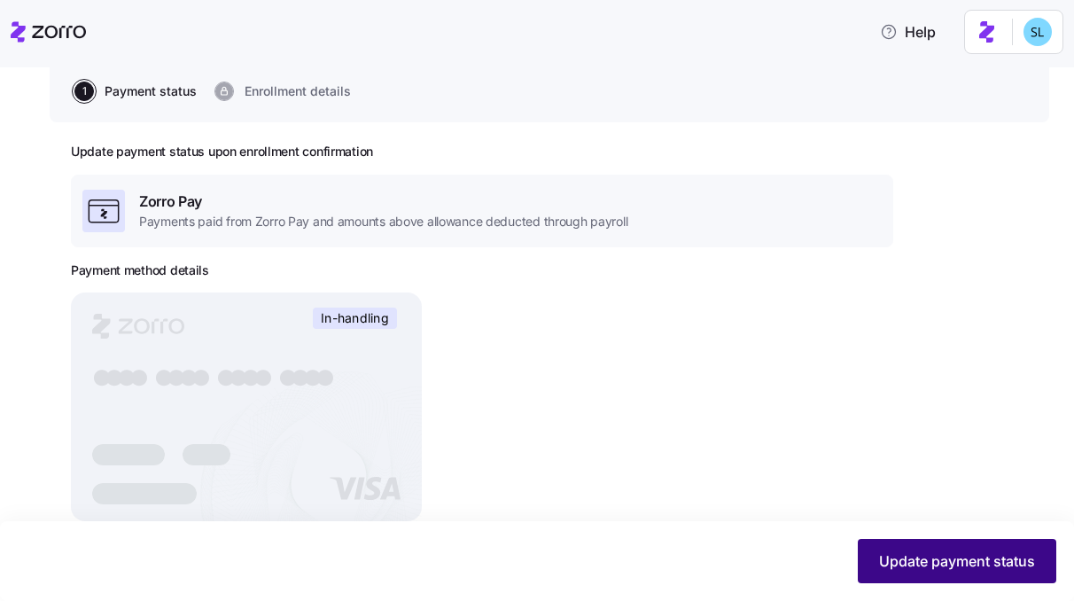
click at [963, 566] on span "Update payment status" at bounding box center [957, 560] width 156 height 21
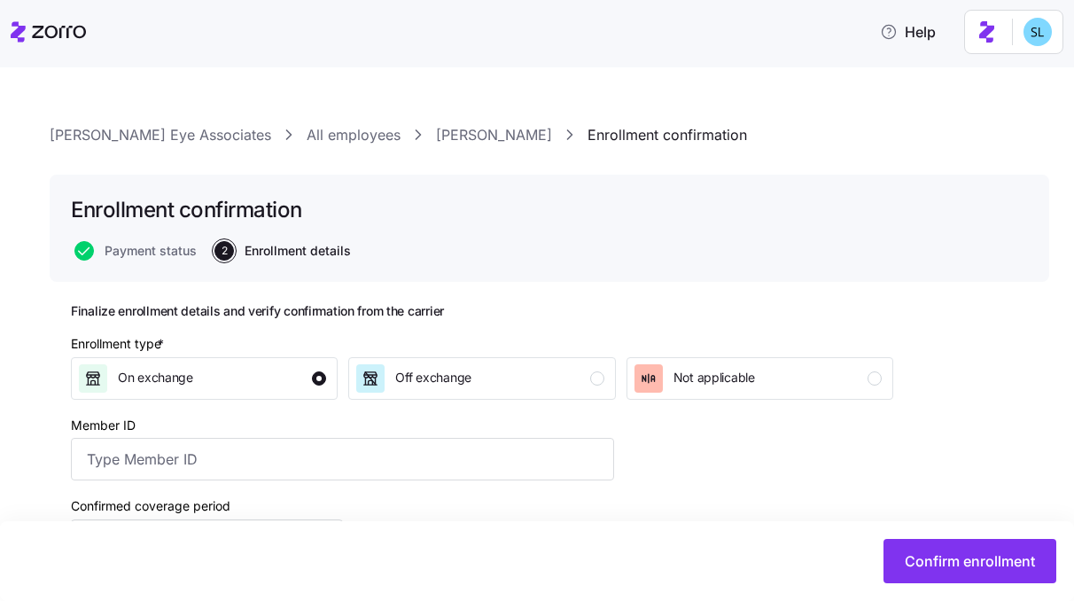
scroll to position [145, 0]
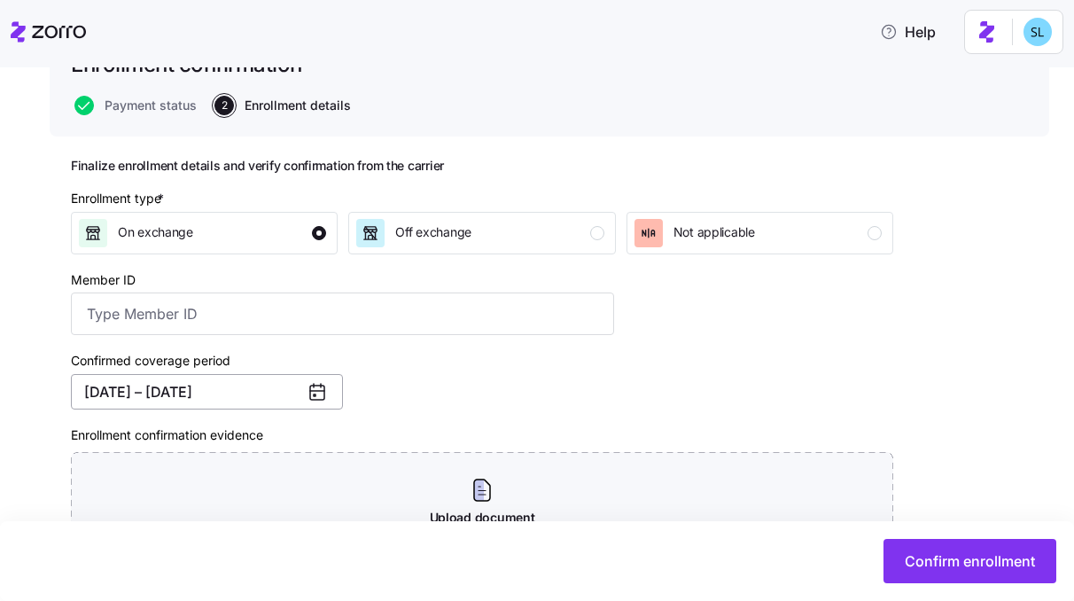
click at [208, 402] on button "[DATE] – [DATE]" at bounding box center [207, 391] width 272 height 35
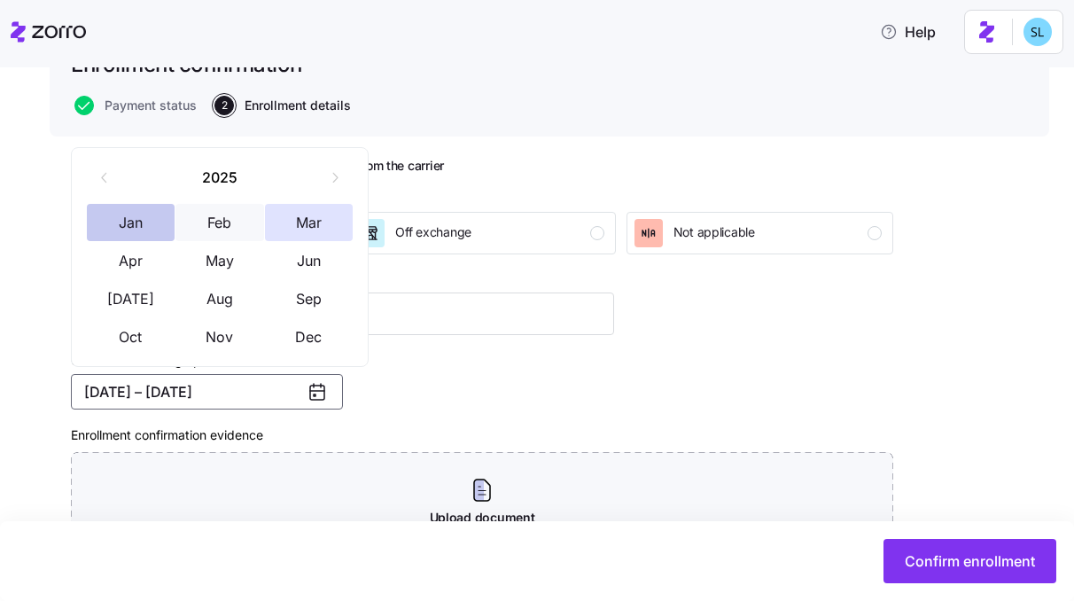
click at [149, 228] on button "Jan" at bounding box center [131, 222] width 89 height 37
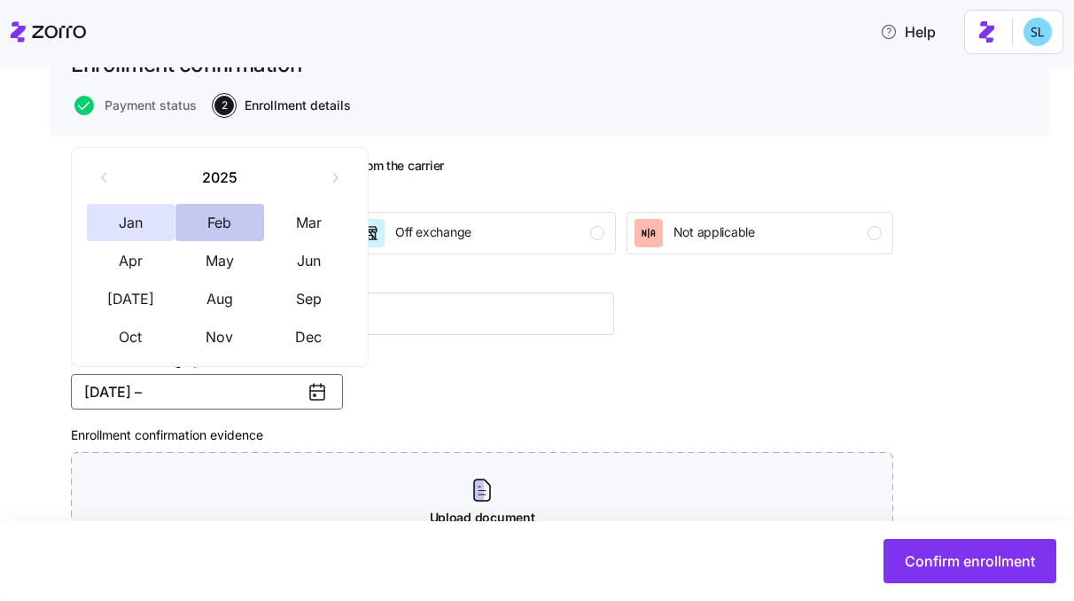
click at [209, 223] on button "Feb" at bounding box center [220, 222] width 89 height 37
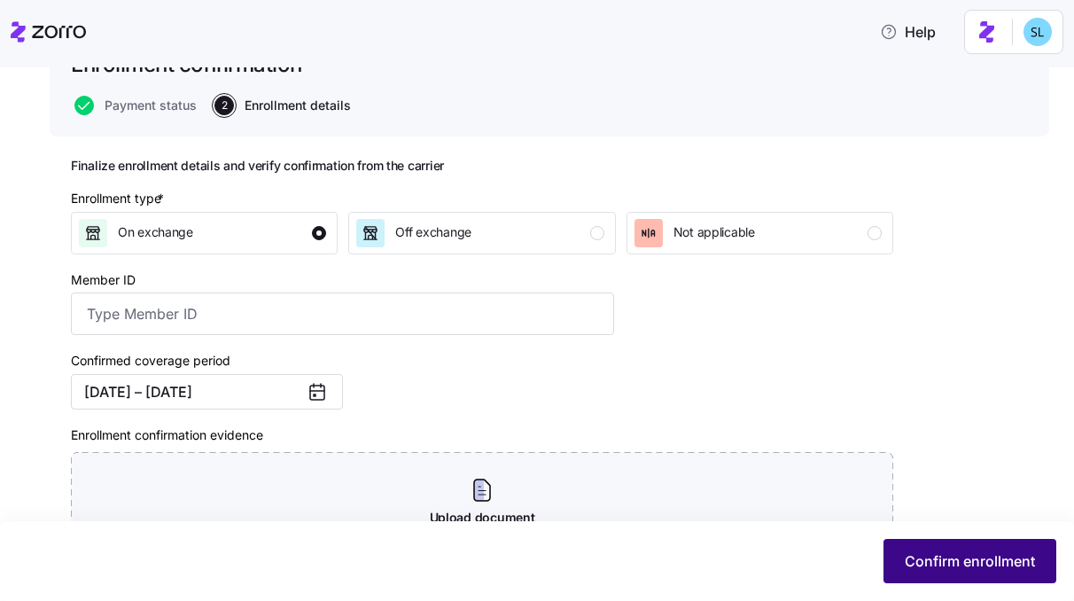
click at [899, 568] on button "Confirm enrollment" at bounding box center [970, 561] width 173 height 44
